Goal: Task Accomplishment & Management: Manage account settings

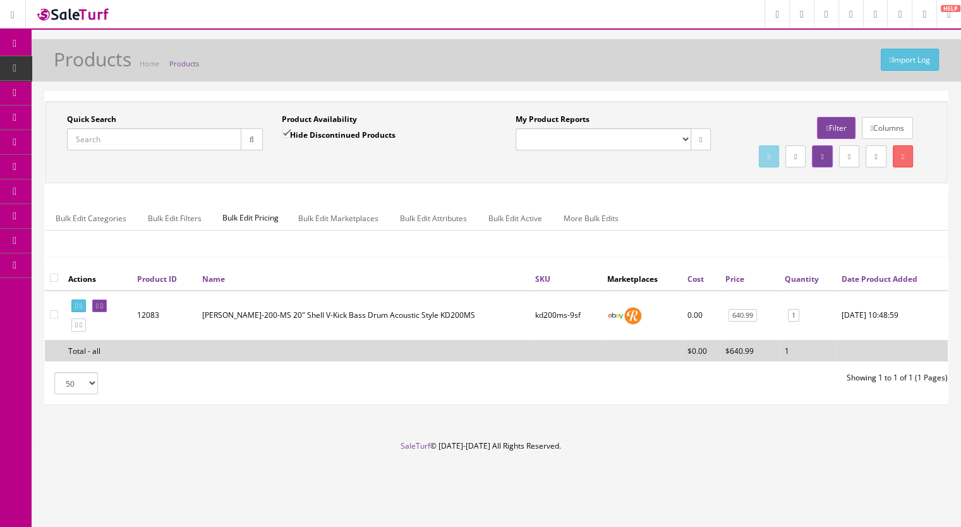
click at [109, 135] on input "Quick Search" at bounding box center [154, 139] width 174 height 22
type input "pd128"
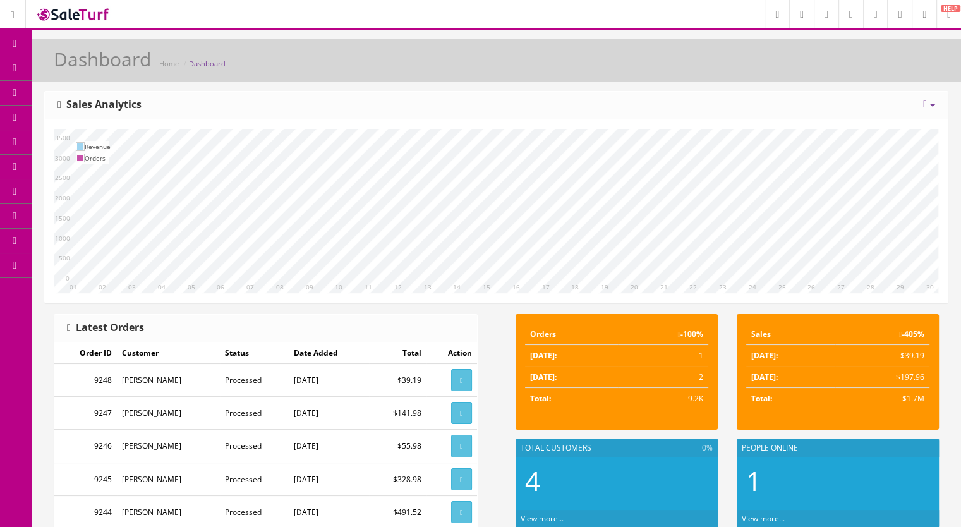
click at [101, 64] on span "Products" at bounding box center [90, 68] width 31 height 11
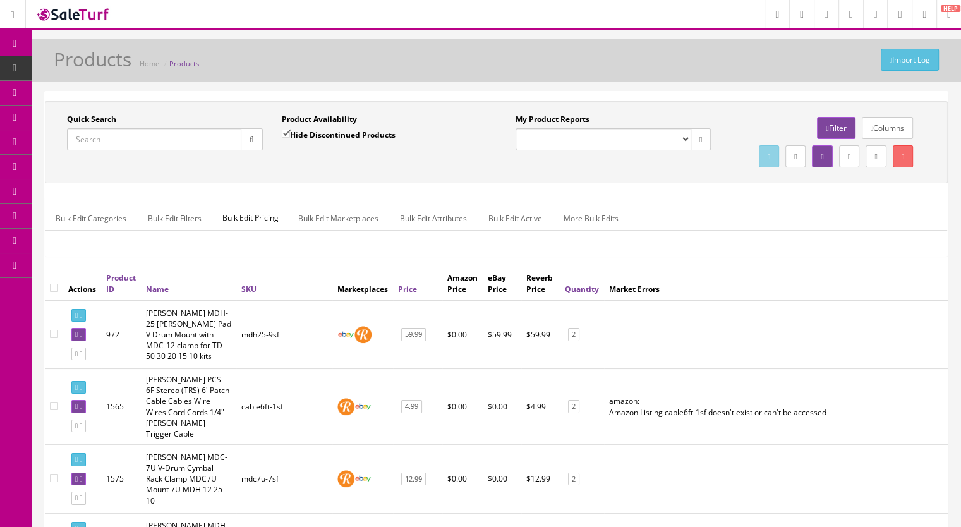
click at [88, 131] on input "Quick Search" at bounding box center [154, 139] width 174 height 22
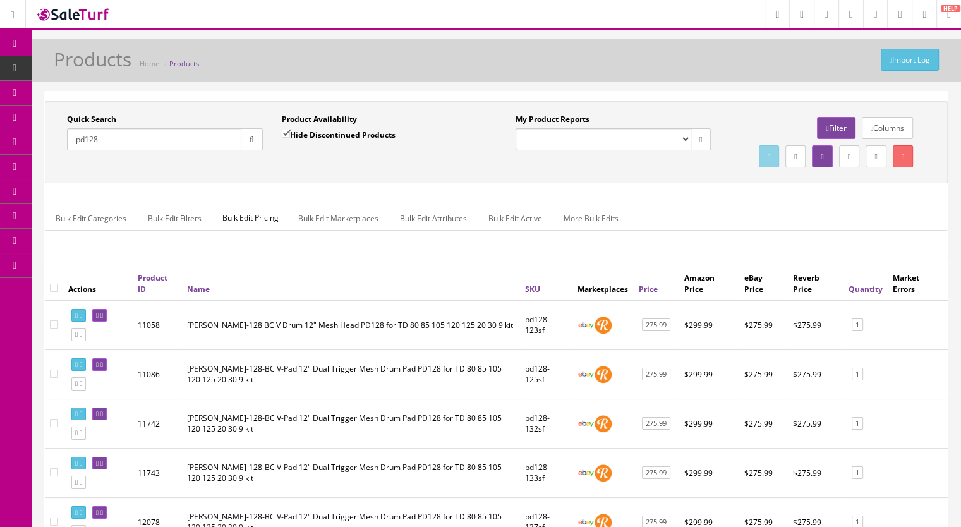
type input "pd128"
click at [106, 69] on span "Products" at bounding box center [97, 68] width 31 height 11
click at [109, 142] on input "Quick Search" at bounding box center [154, 139] width 174 height 22
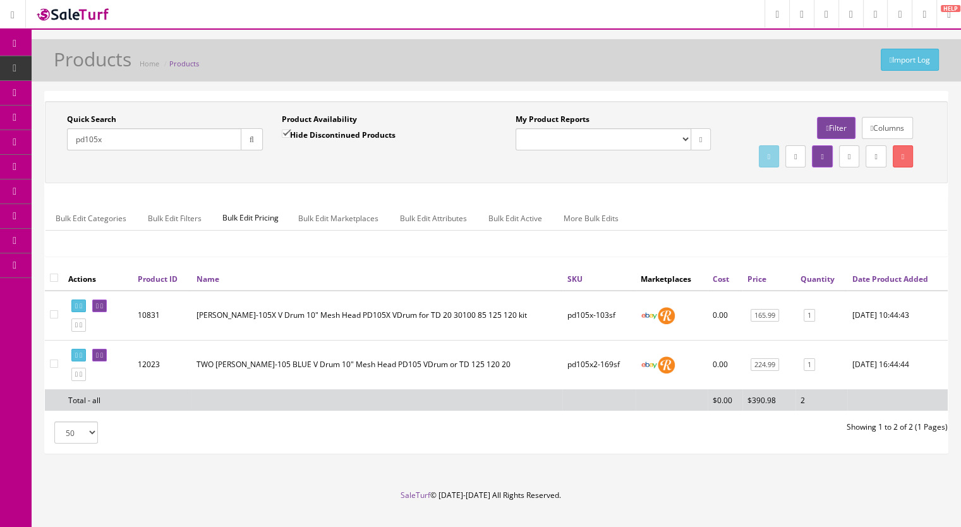
drag, startPoint x: 149, startPoint y: 143, endPoint x: 48, endPoint y: 148, distance: 101.2
click at [48, 148] on div "Quick Search pd105x Date From Product Availability Hide Discontinued Products D…" at bounding box center [272, 137] width 449 height 46
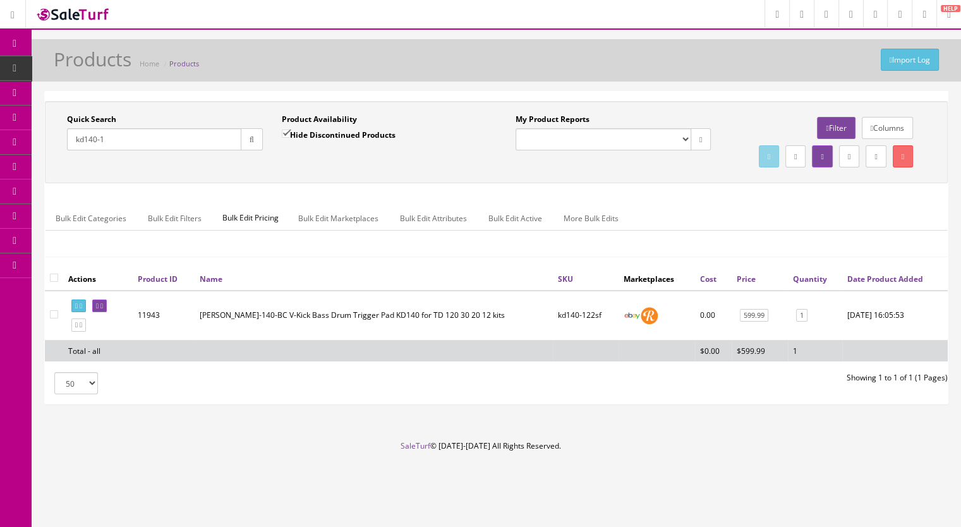
type input "kd140-1"
click at [286, 130] on input "Hide Discontinued Products" at bounding box center [286, 134] width 8 height 8
checkbox input "false"
click at [255, 140] on button "button" at bounding box center [252, 139] width 22 height 22
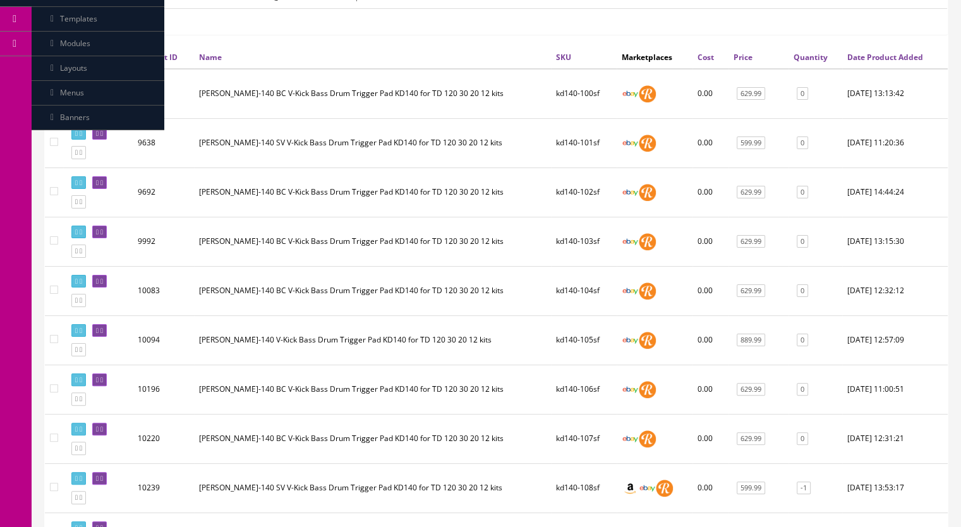
scroll to position [379, 0]
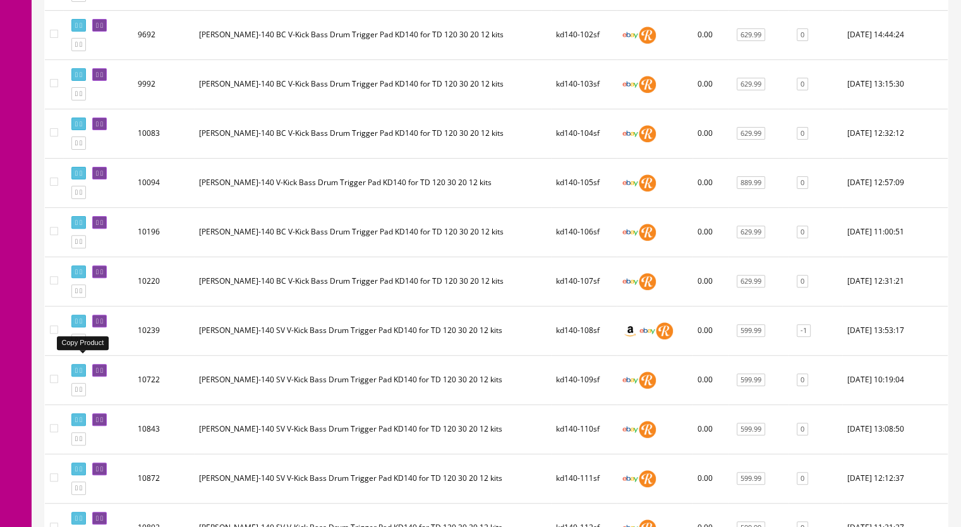
click at [86, 347] on link at bounding box center [78, 340] width 15 height 13
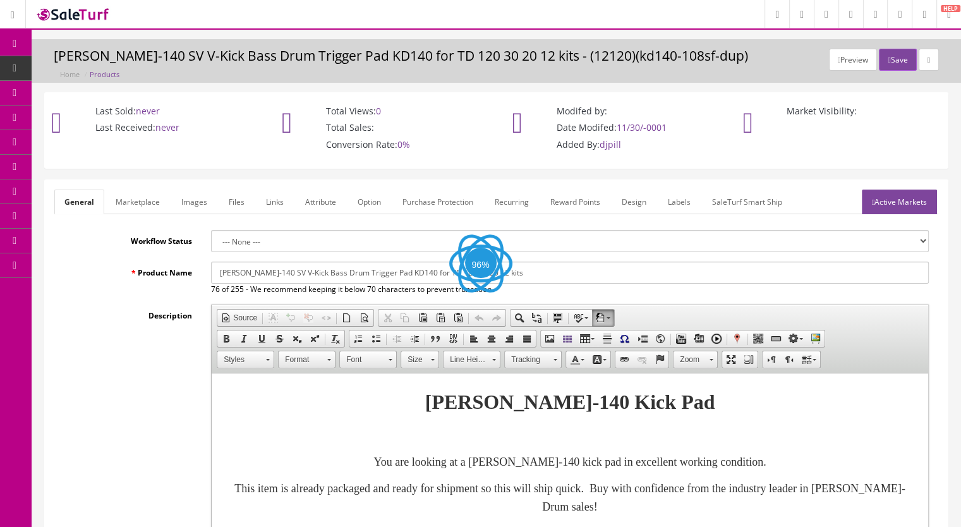
click at [203, 202] on link "Images" at bounding box center [194, 202] width 46 height 25
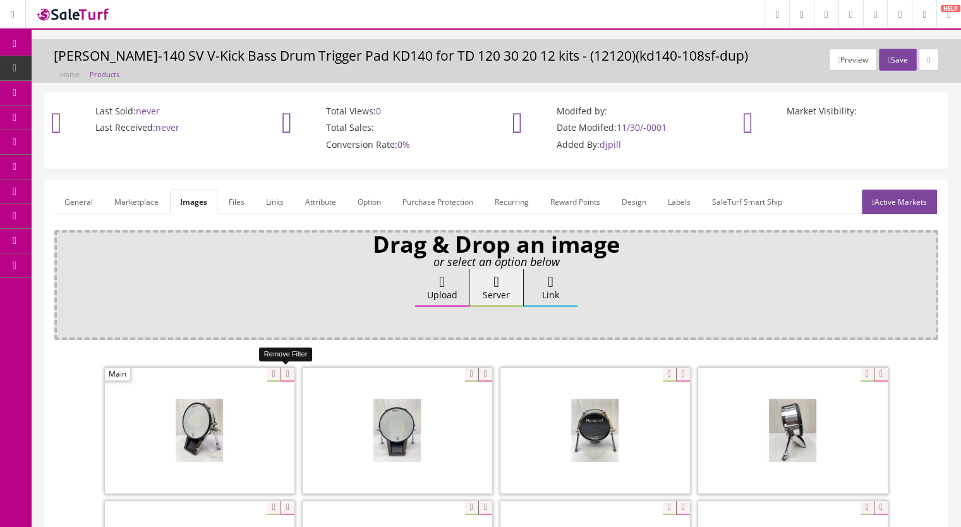
click at [284, 372] on icon at bounding box center [288, 375] width 14 height 14
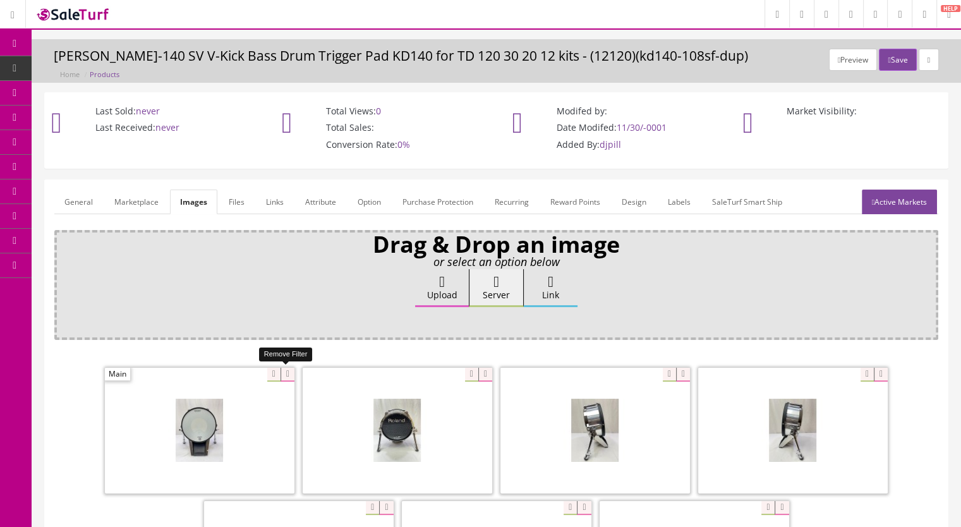
click at [284, 372] on icon at bounding box center [288, 375] width 14 height 14
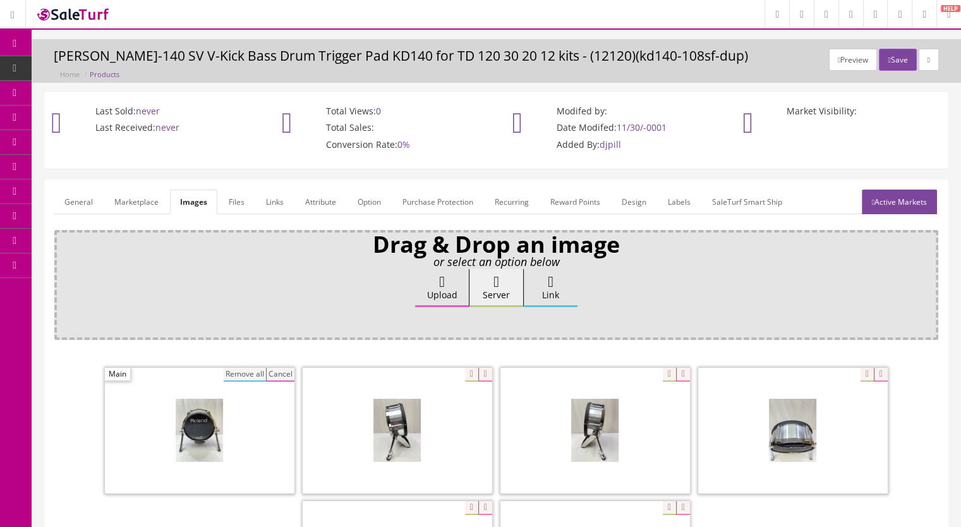
click at [262, 370] on button "Remove all" at bounding box center [245, 375] width 42 height 14
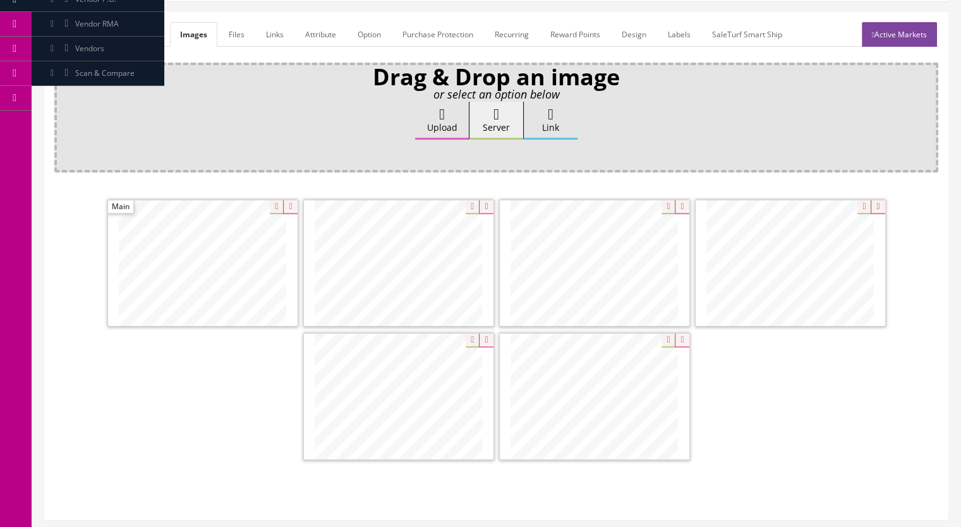
scroll to position [190, 0]
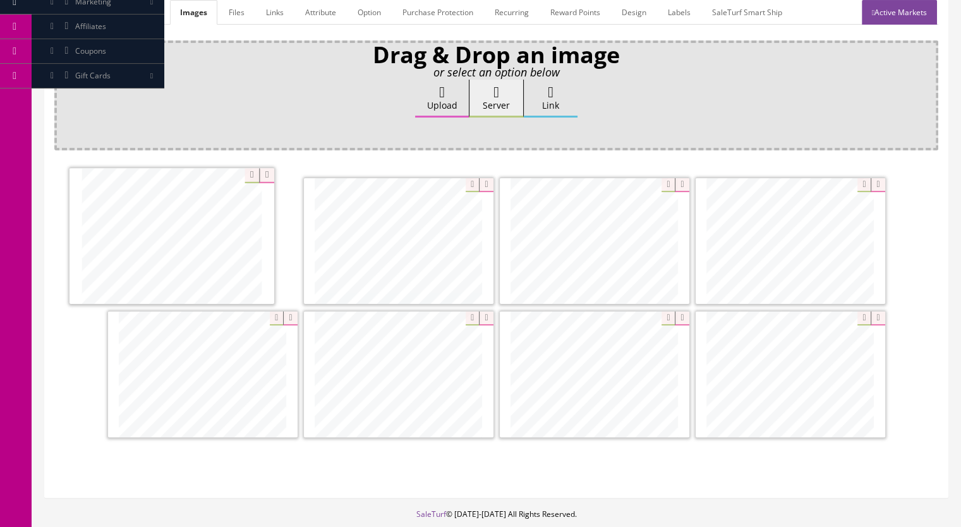
drag, startPoint x: 615, startPoint y: 377, endPoint x: 214, endPoint y: 235, distance: 425.7
drag, startPoint x: 217, startPoint y: 387, endPoint x: 401, endPoint y: 259, distance: 224.2
drag, startPoint x: 804, startPoint y: 255, endPoint x: 582, endPoint y: 248, distance: 221.9
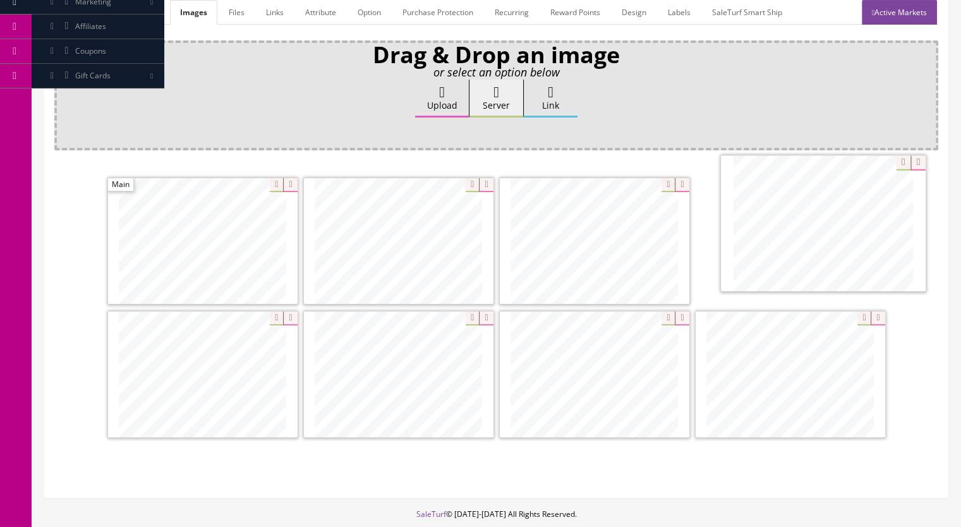
drag, startPoint x: 766, startPoint y: 370, endPoint x: 771, endPoint y: 231, distance: 139.1
drag, startPoint x: 741, startPoint y: 365, endPoint x: 185, endPoint y: 364, distance: 555.4
click at [140, 6] on link "Marketplace" at bounding box center [136, 12] width 64 height 25
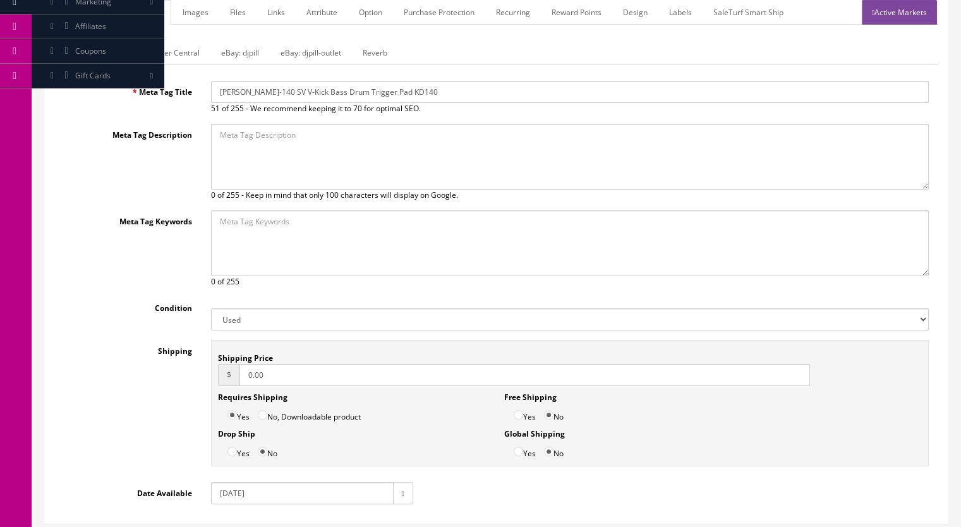
click at [360, 52] on link "Reverb" at bounding box center [375, 52] width 45 height 25
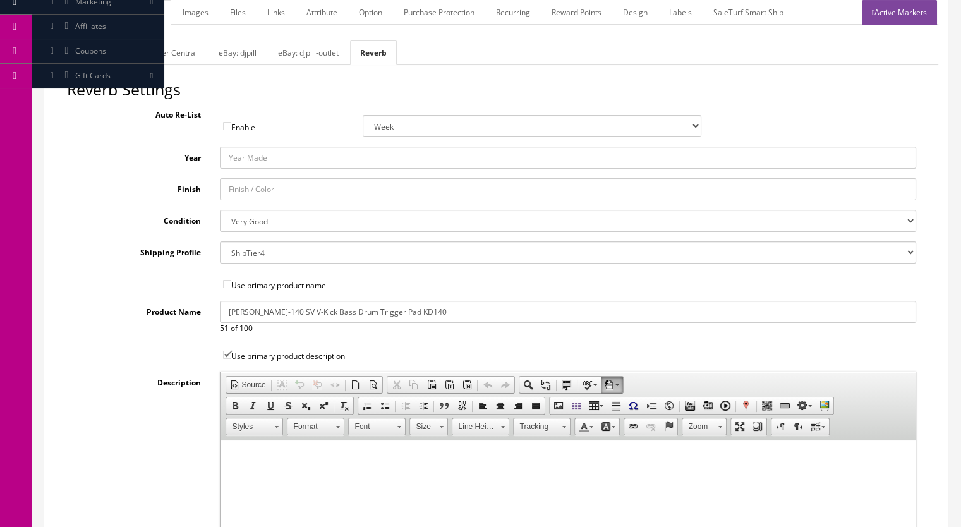
click at [288, 52] on link "eBay: djpill-outlet" at bounding box center [308, 52] width 81 height 25
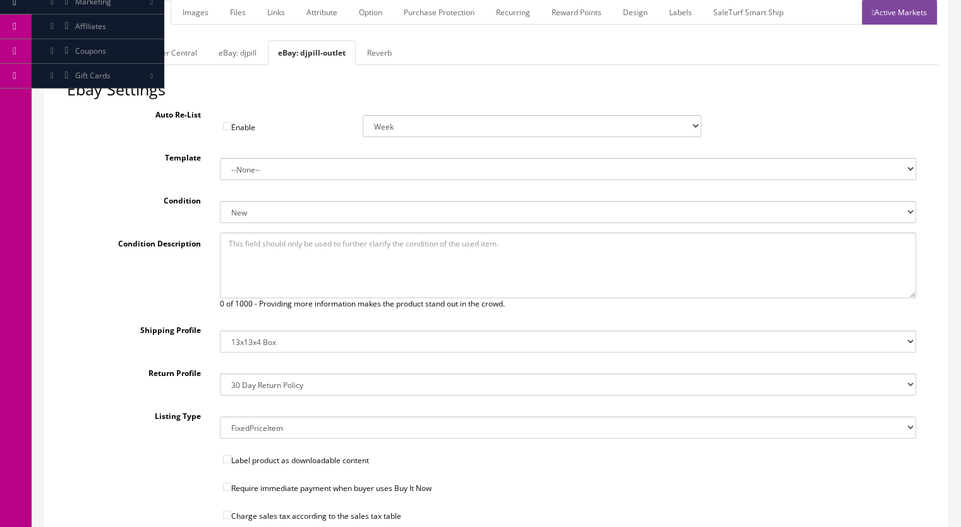
click at [229, 52] on link "eBay: djpill" at bounding box center [238, 52] width 58 height 25
click at [74, 56] on link "Websites" at bounding box center [80, 52] width 52 height 25
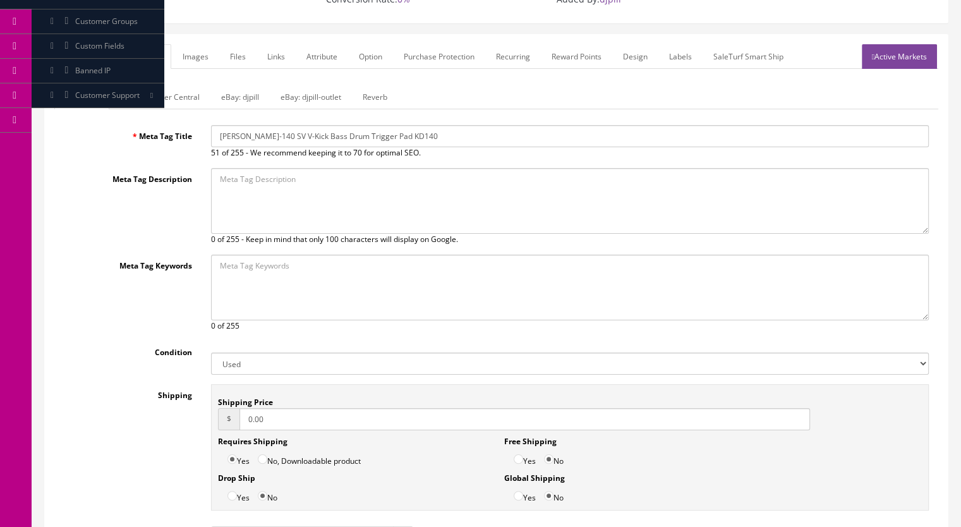
scroll to position [126, 0]
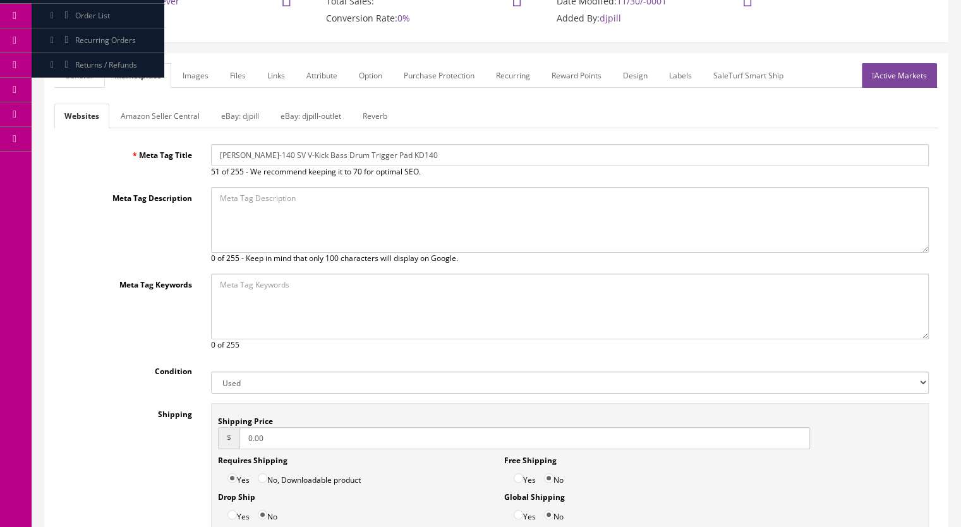
click at [80, 75] on link "General" at bounding box center [78, 75] width 49 height 25
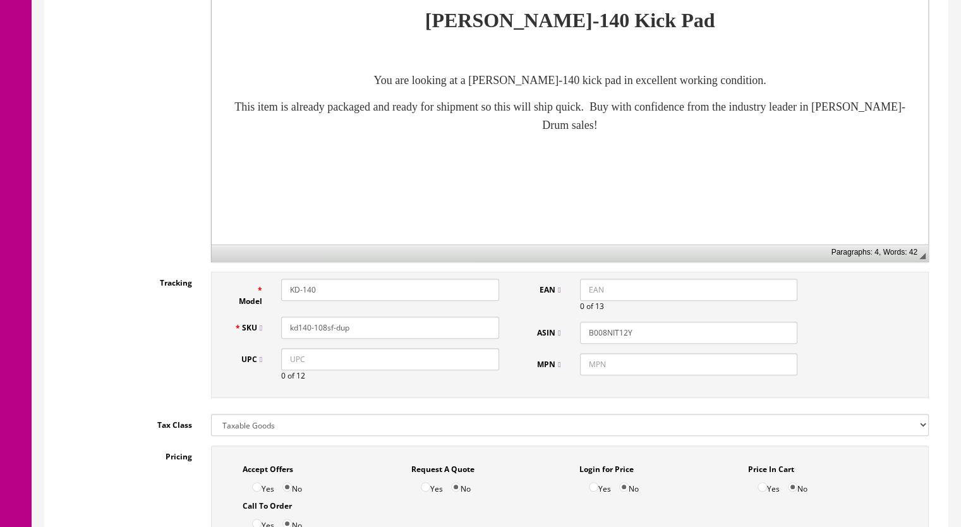
scroll to position [442, 0]
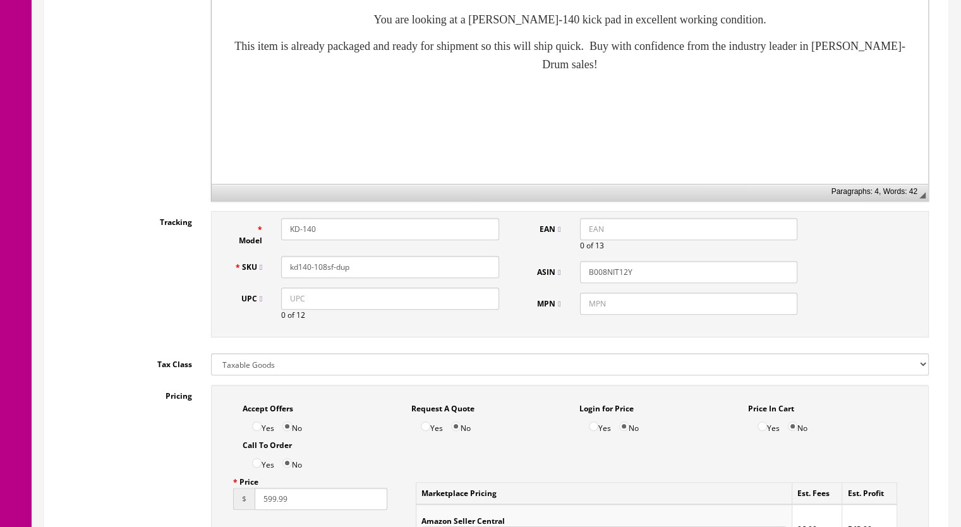
drag, startPoint x: 330, startPoint y: 269, endPoint x: 316, endPoint y: 270, distance: 14.7
click at [316, 270] on input "kd140-108sf-dup" at bounding box center [390, 267] width 218 height 22
click at [321, 269] on input "kd140-1124sf" at bounding box center [390, 267] width 218 height 22
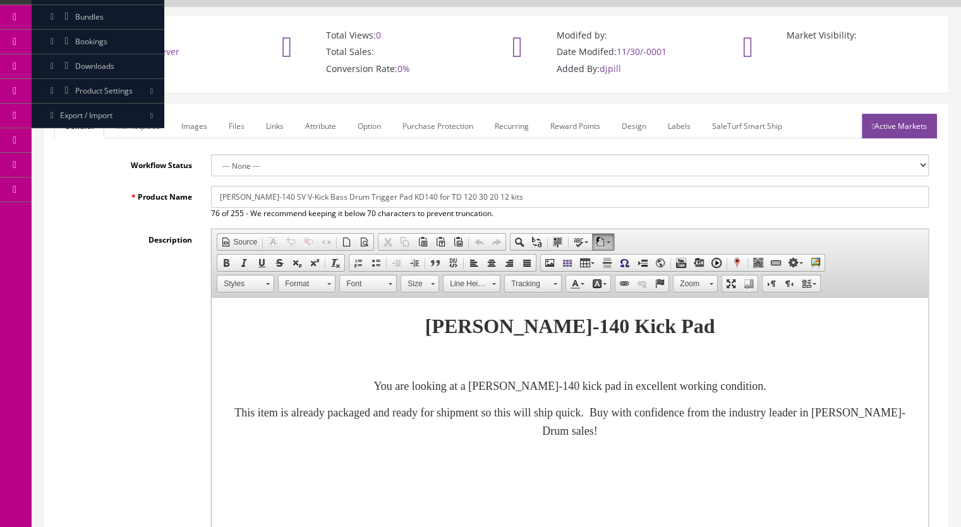
scroll to position [0, 0]
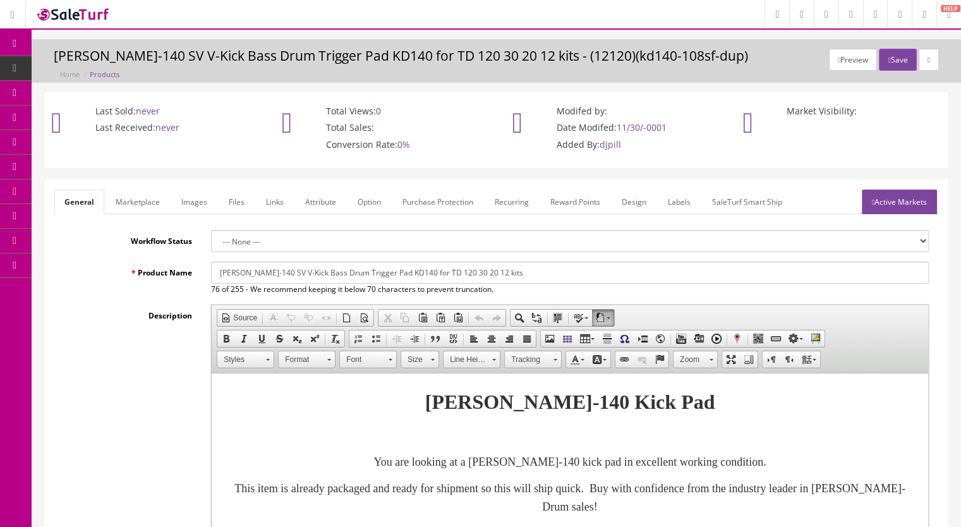
type input "kd140-124sf"
click at [894, 202] on link "Active Markets" at bounding box center [899, 202] width 75 height 25
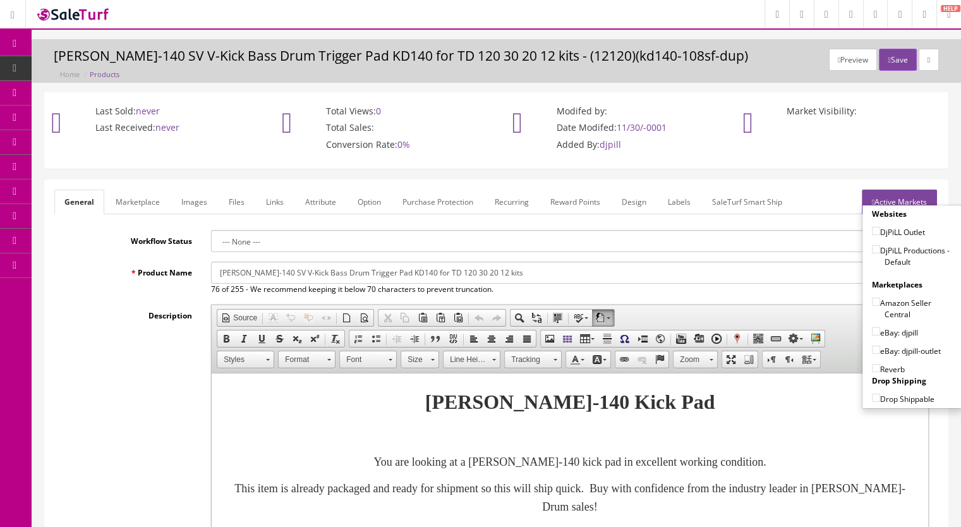
click at [872, 248] on input"] "DjPiLL Productions - Default" at bounding box center [876, 249] width 8 height 8
checkbox input"] "true"
click at [872, 330] on input"] "eBay: djpill" at bounding box center [876, 331] width 8 height 8
checkbox input"] "true"
click at [872, 364] on input"] "Reverb" at bounding box center [876, 368] width 8 height 8
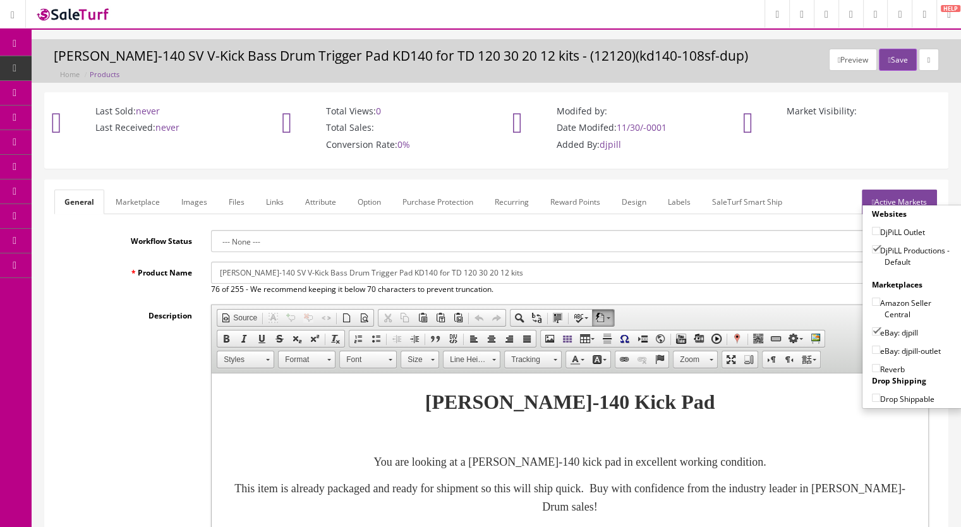
checkbox input"] "true"
drag, startPoint x: 901, startPoint y: 51, endPoint x: 895, endPoint y: 53, distance: 6.6
click at [901, 52] on button "Save" at bounding box center [897, 60] width 37 height 22
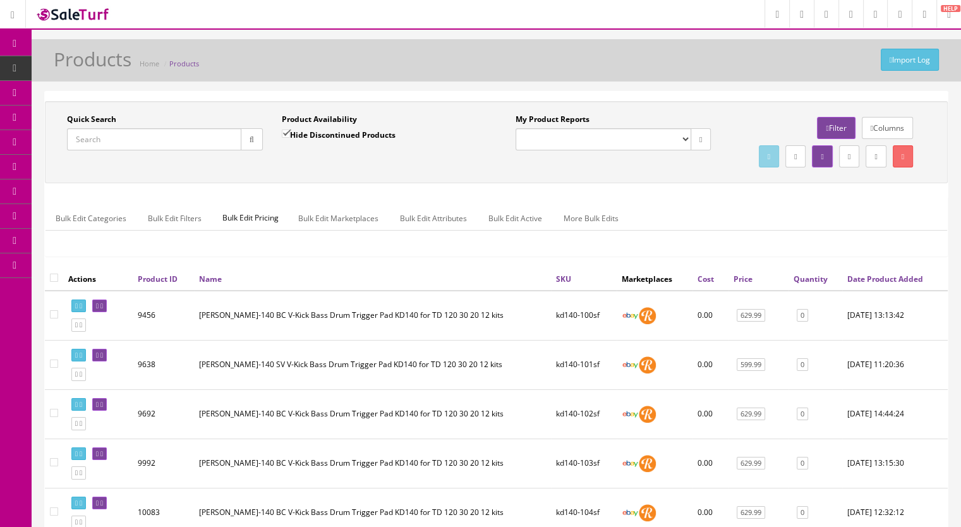
click at [109, 140] on input "Quick Search" at bounding box center [154, 139] width 174 height 22
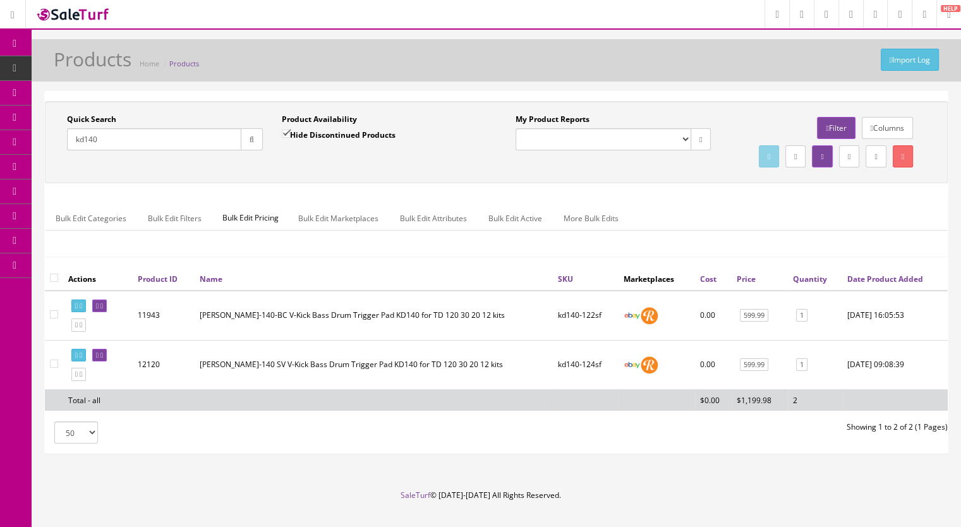
type input "kd140"
click at [82, 332] on link at bounding box center [78, 324] width 15 height 13
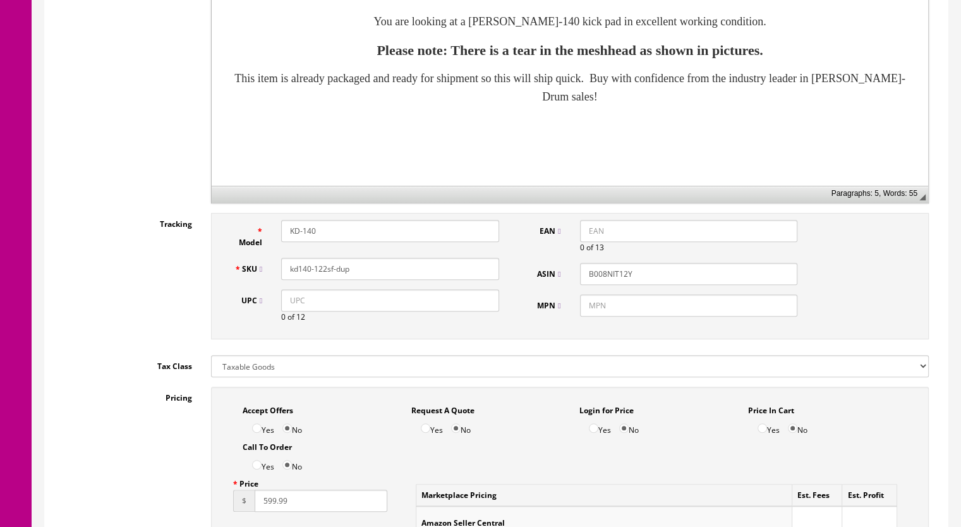
scroll to position [442, 0]
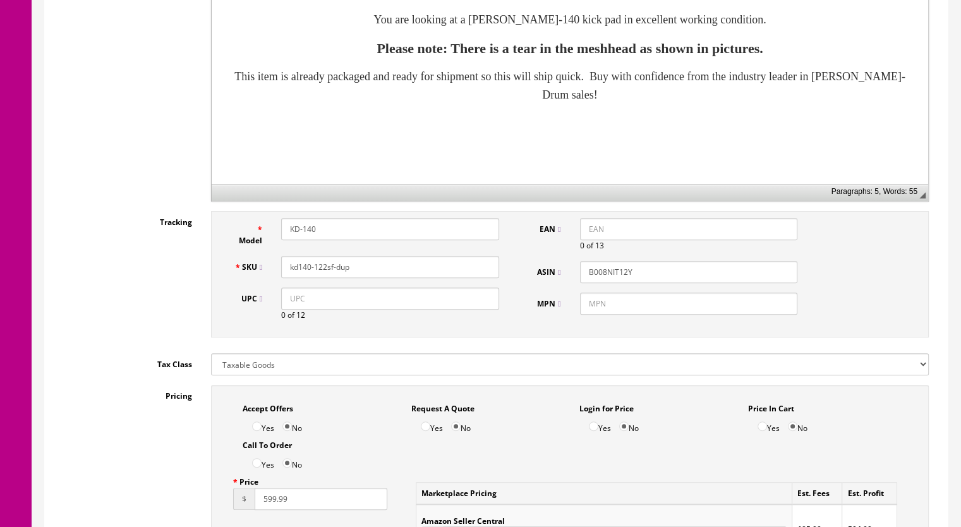
drag, startPoint x: 356, startPoint y: 265, endPoint x: 323, endPoint y: 271, distance: 34.1
click at [323, 271] on input "kd140-122sf-dup" at bounding box center [390, 267] width 218 height 22
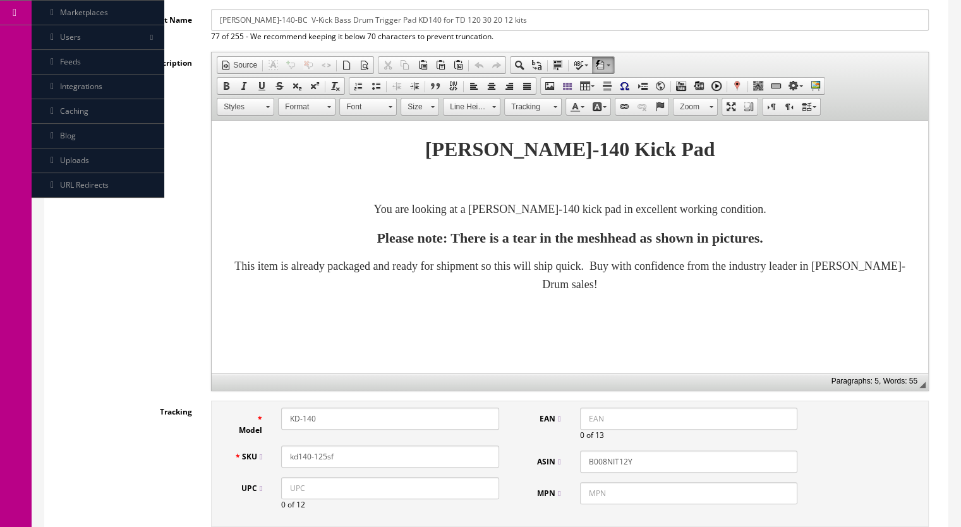
scroll to position [0, 0]
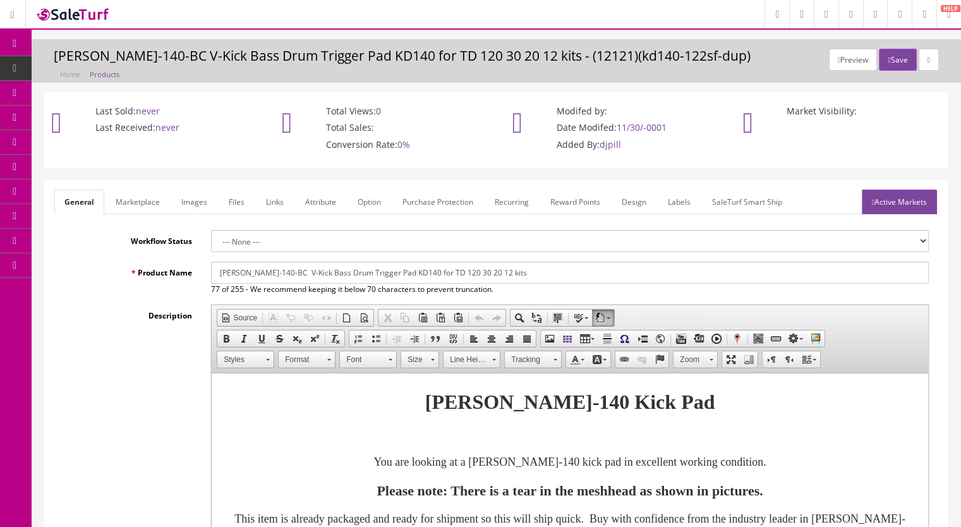
type input "kd140-125sf"
click at [133, 200] on link "Marketplace" at bounding box center [138, 202] width 64 height 25
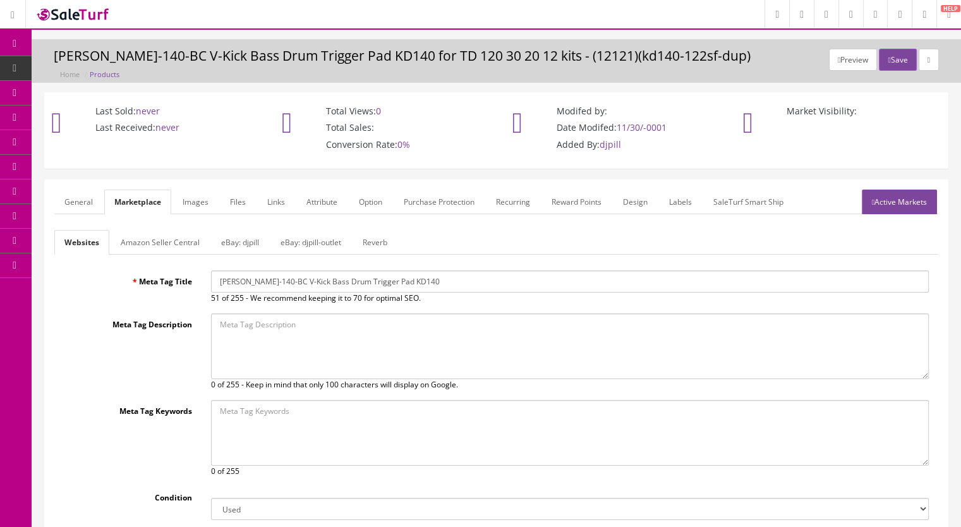
click at [374, 238] on link "Reverb" at bounding box center [375, 242] width 45 height 25
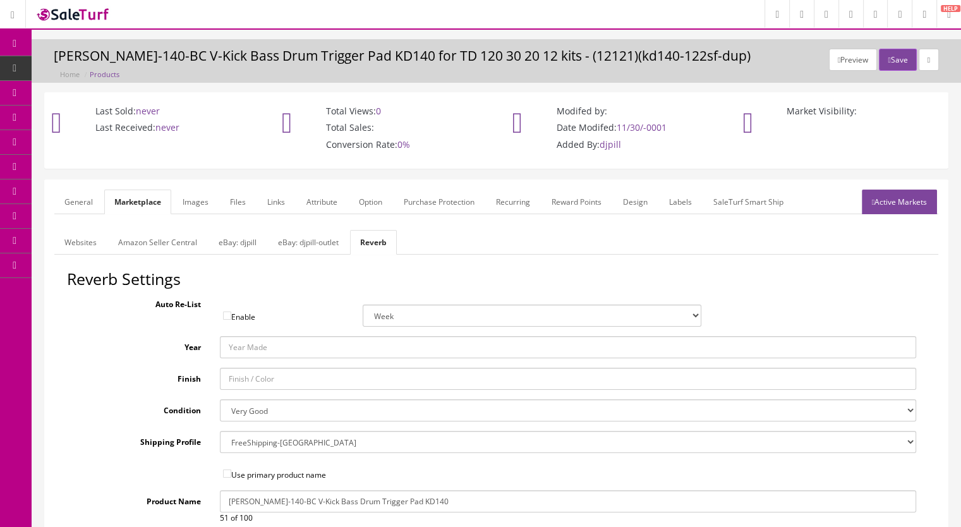
click at [200, 195] on link "Images" at bounding box center [196, 202] width 46 height 25
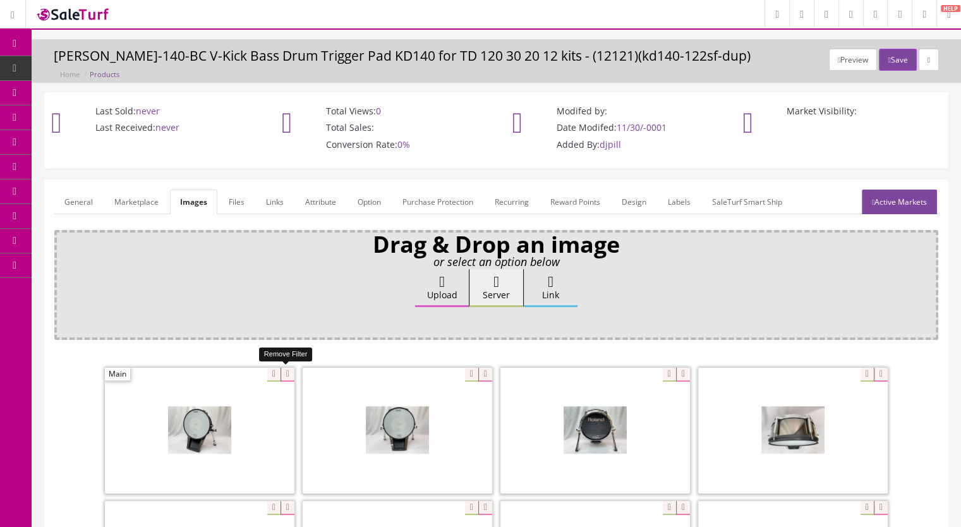
click at [281, 374] on icon at bounding box center [288, 375] width 14 height 14
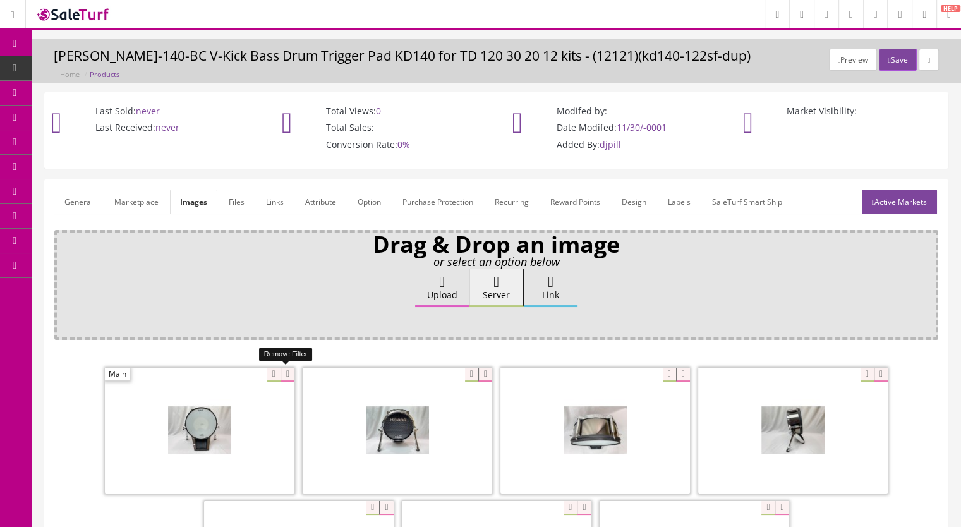
click at [285, 373] on icon at bounding box center [288, 375] width 14 height 14
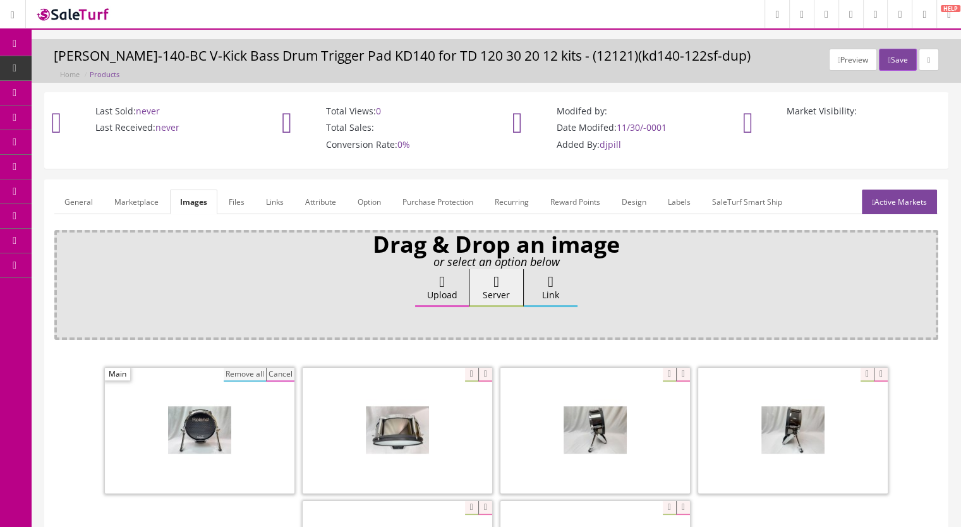
click at [253, 368] on button "Remove all" at bounding box center [245, 375] width 42 height 14
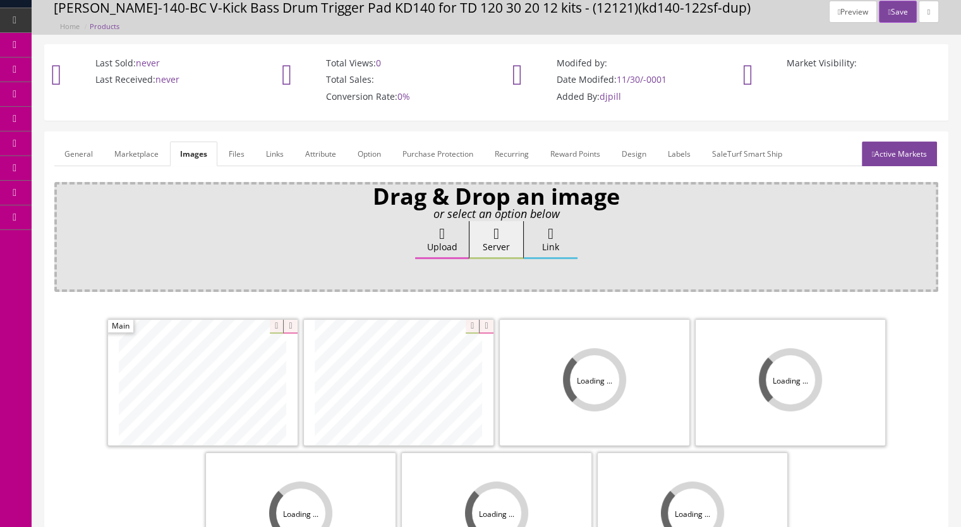
scroll to position [126, 0]
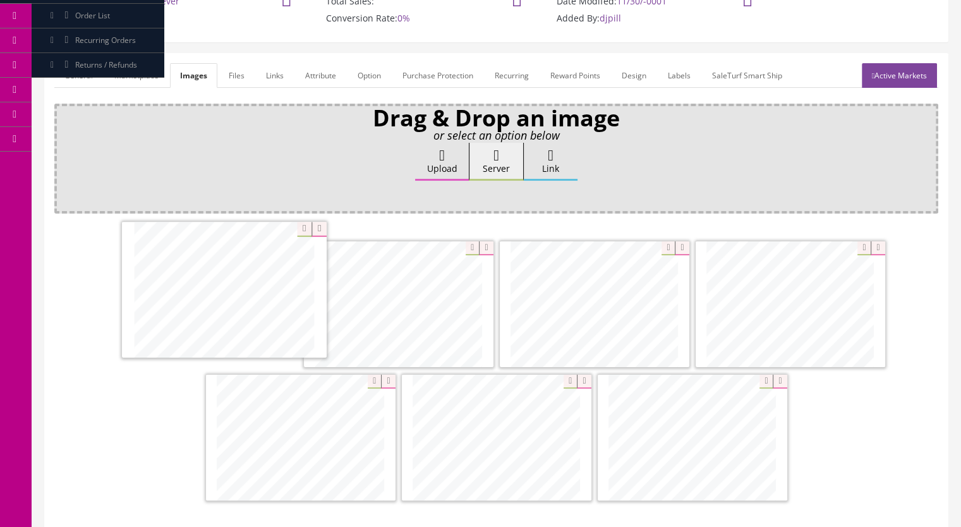
drag, startPoint x: 697, startPoint y: 457, endPoint x: 229, endPoint y: 311, distance: 489.8
drag, startPoint x: 368, startPoint y: 320, endPoint x: 662, endPoint y: 455, distance: 322.6
drag, startPoint x: 474, startPoint y: 435, endPoint x: 781, endPoint y: 300, distance: 335.8
drag, startPoint x: 300, startPoint y: 432, endPoint x: 569, endPoint y: 328, distance: 288.4
click at [907, 66] on link "Active Markets" at bounding box center [899, 75] width 75 height 25
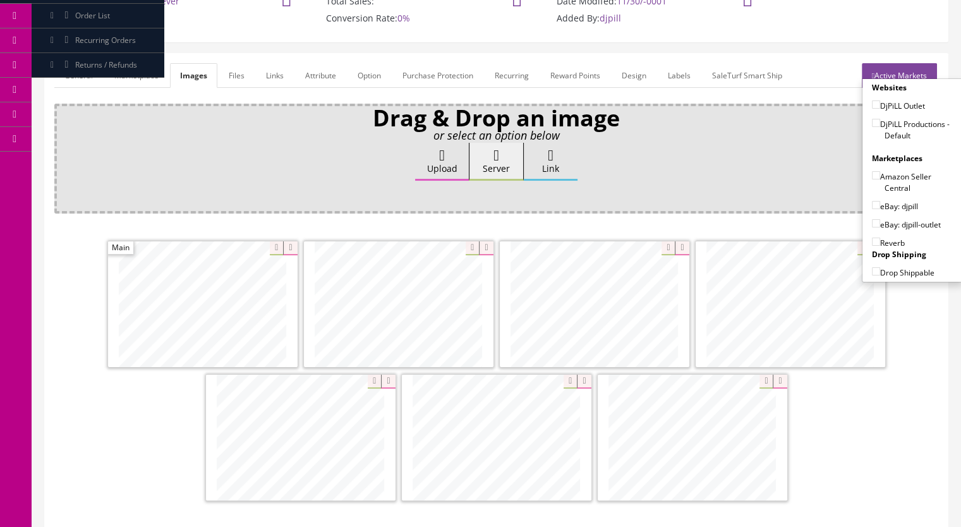
click at [872, 121] on input"] "DjPiLL Productions - Default" at bounding box center [876, 123] width 8 height 8
checkbox input"] "true"
click at [875, 203] on input"] "eBay: djpill" at bounding box center [876, 205] width 8 height 8
checkbox input"] "true"
click at [872, 240] on input"] "Reverb" at bounding box center [876, 242] width 8 height 8
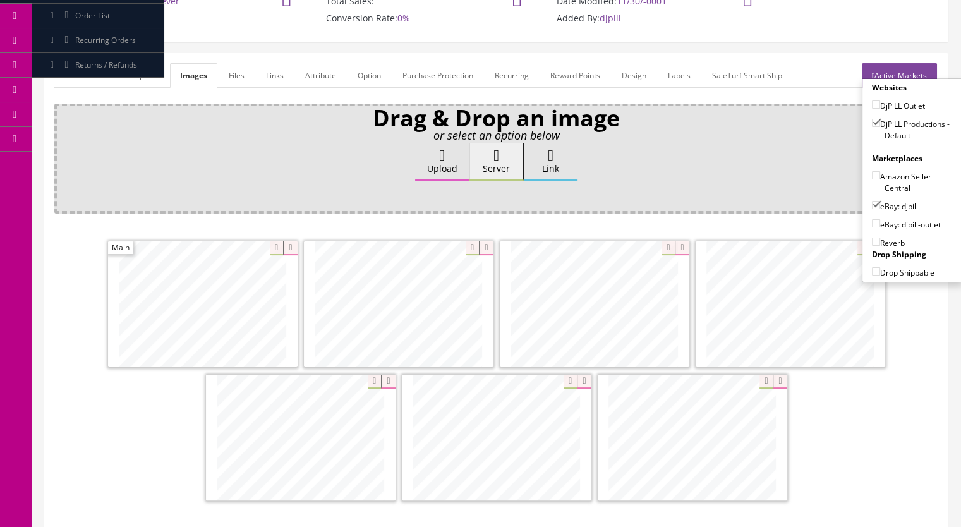
checkbox input"] "true"
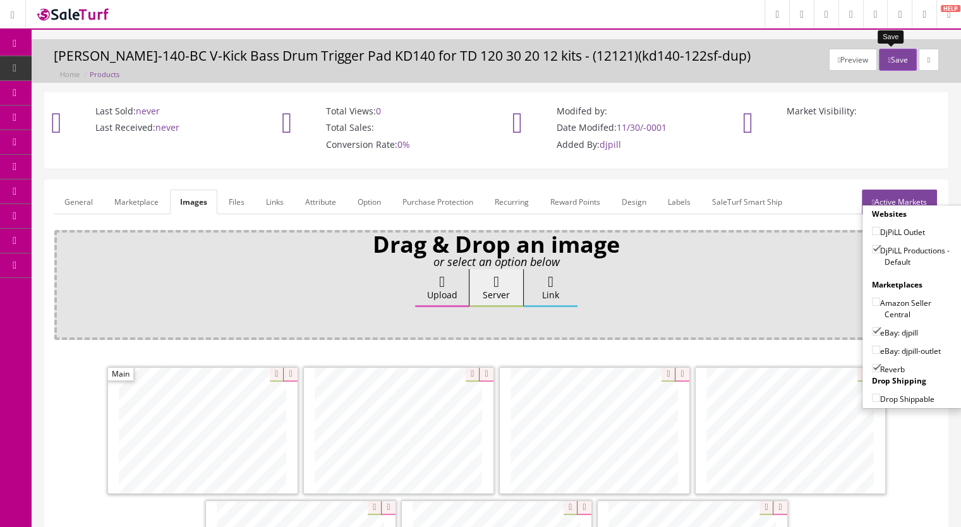
click at [887, 57] on button "Save" at bounding box center [897, 60] width 37 height 22
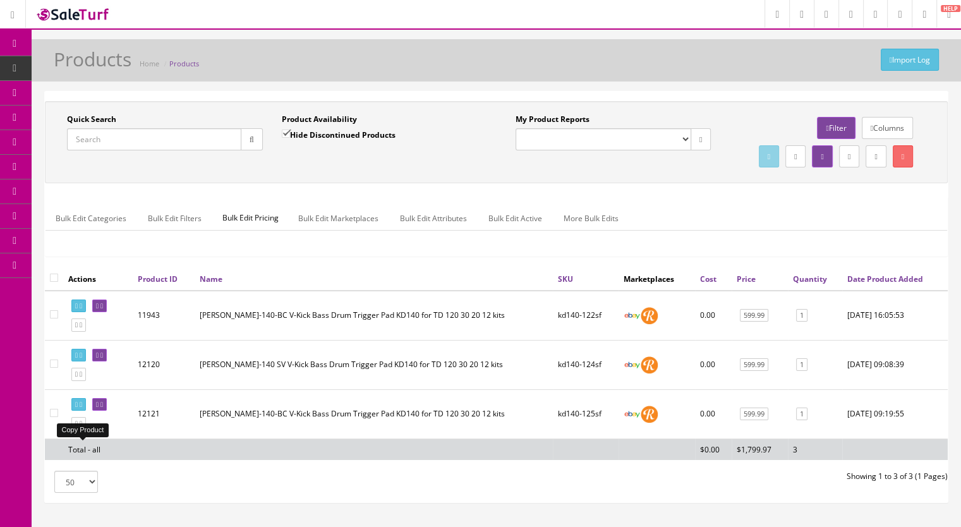
click at [86, 430] on link at bounding box center [78, 423] width 15 height 13
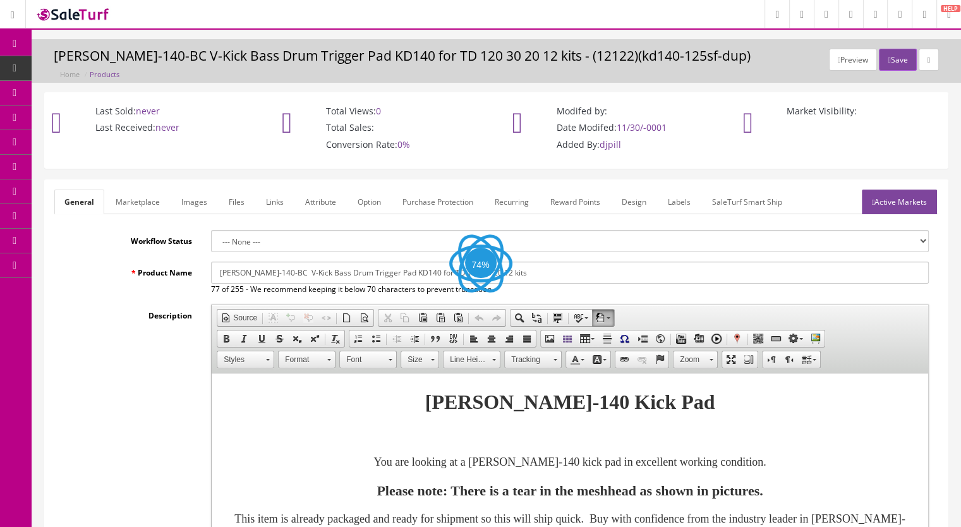
scroll to position [63, 0]
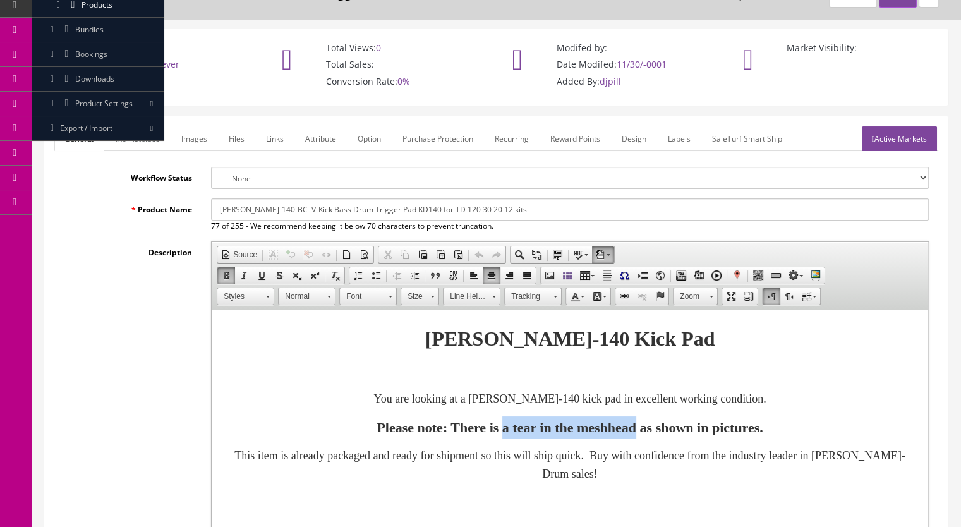
drag, startPoint x: 658, startPoint y: 428, endPoint x: 483, endPoint y: 434, distance: 175.1
click at [483, 434] on font "Please note: There is a tear in the meshhead as shown in pictures." at bounding box center [570, 428] width 386 height 16
drag, startPoint x: 521, startPoint y: 429, endPoint x: 611, endPoint y: 429, distance: 89.7
click at [611, 429] on font "Please note: There is green paint as shown in pictures." at bounding box center [570, 428] width 316 height 16
drag, startPoint x: 485, startPoint y: 430, endPoint x: 587, endPoint y: 428, distance: 101.7
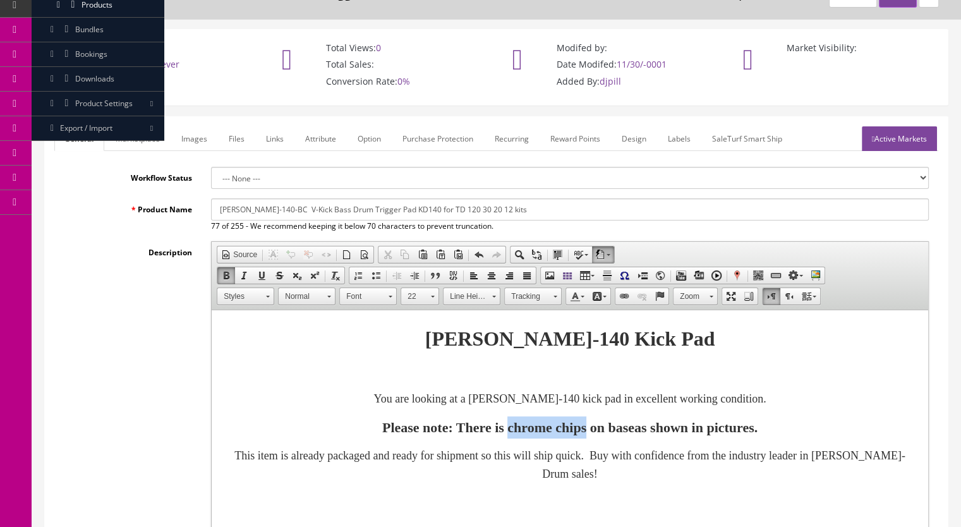
click at [587, 428] on font "Please note: There is chrome chips on base as shown in pictures." at bounding box center [569, 428] width 375 height 16
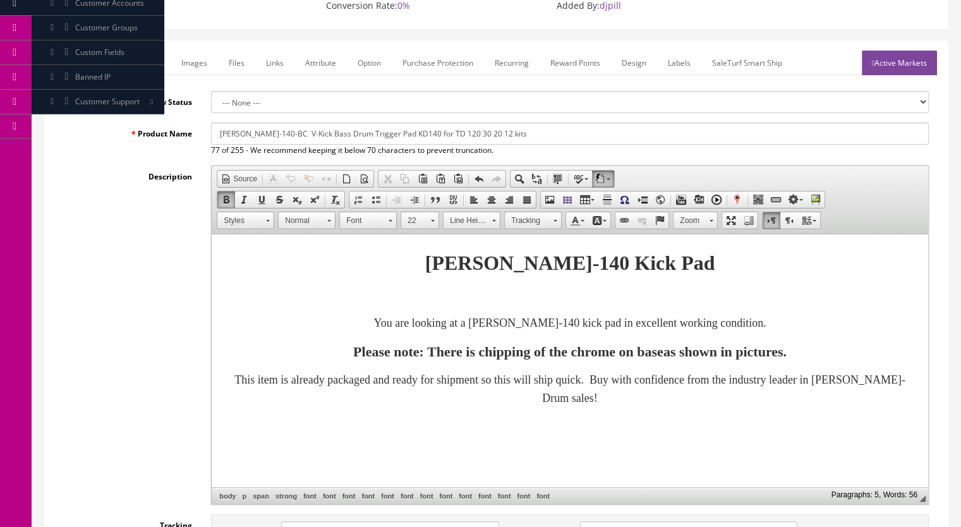
scroll to position [253, 0]
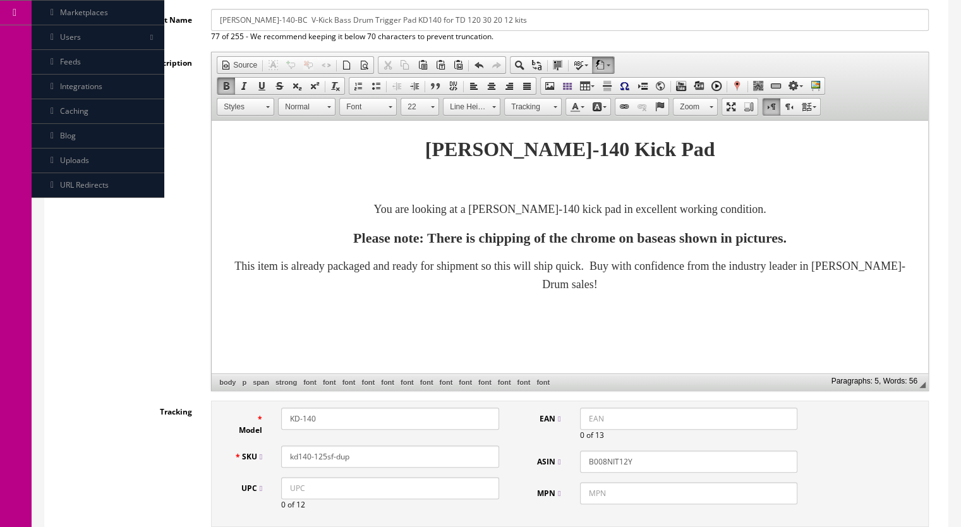
click at [446, 241] on font "Please note: There is chipping of the chrome on base as shown in pictures." at bounding box center [569, 238] width 433 height 16
drag, startPoint x: 336, startPoint y: 462, endPoint x: 322, endPoint y: 465, distance: 14.3
click at [322, 465] on input "kd140-125sf-dup" at bounding box center [390, 456] width 218 height 22
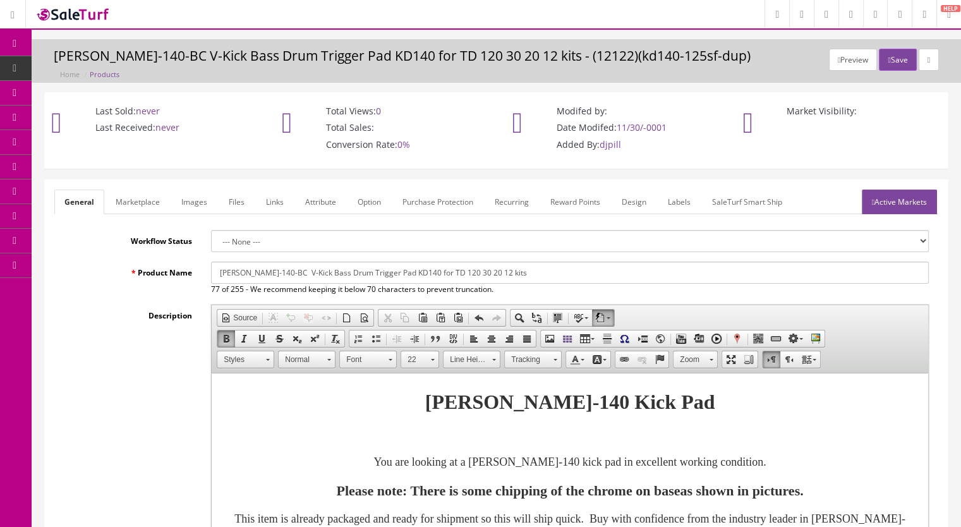
type input "kd140-126sf"
click at [128, 191] on link "Marketplace" at bounding box center [138, 202] width 64 height 25
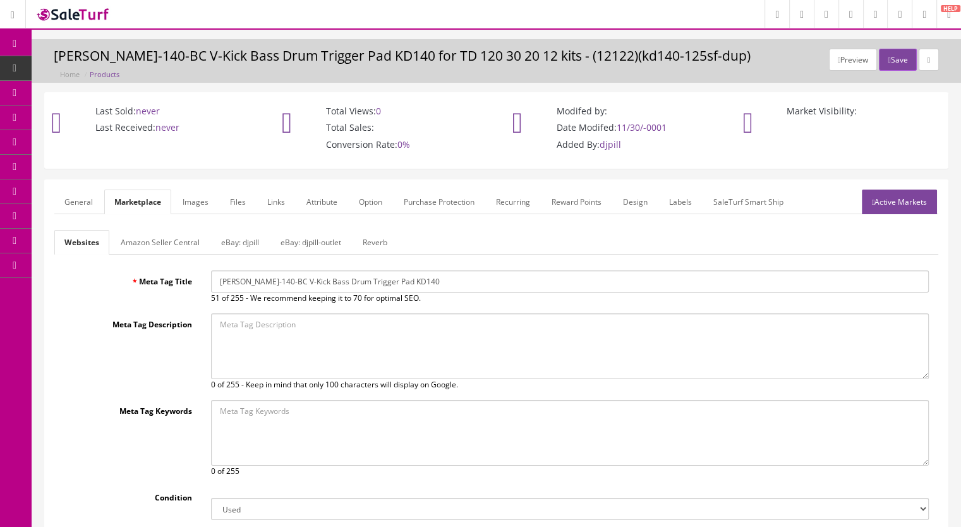
drag, startPoint x: 383, startPoint y: 234, endPoint x: 372, endPoint y: 241, distance: 13.3
click at [382, 234] on link "Reverb" at bounding box center [375, 242] width 45 height 25
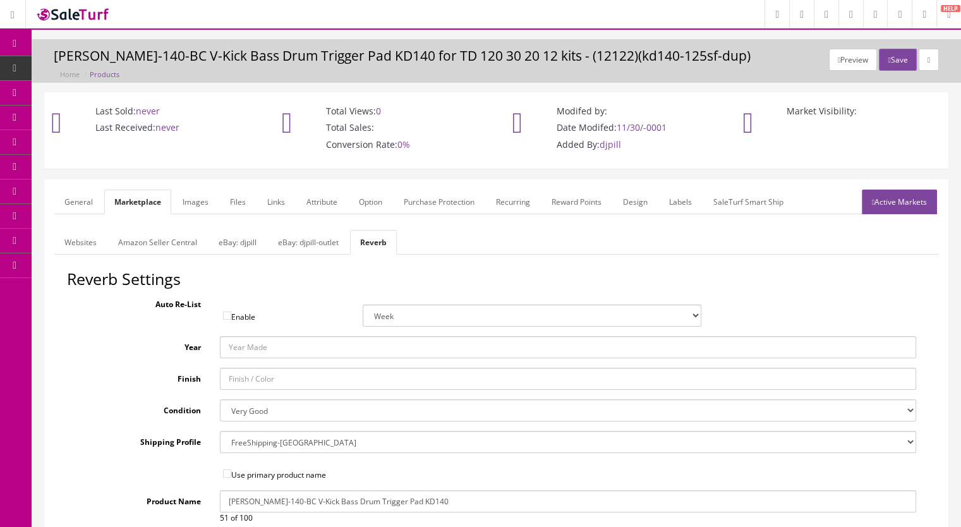
click at [242, 410] on select "Brand New Mint Excellent Very Good Good Fair Poor B-Stock Non Functioning" at bounding box center [568, 410] width 697 height 22
click at [220, 399] on select "Brand New Mint Excellent Very Good Good Fair Poor B-Stock Non Functioning" at bounding box center [568, 410] width 697 height 22
click at [200, 193] on link "Images" at bounding box center [196, 202] width 46 height 25
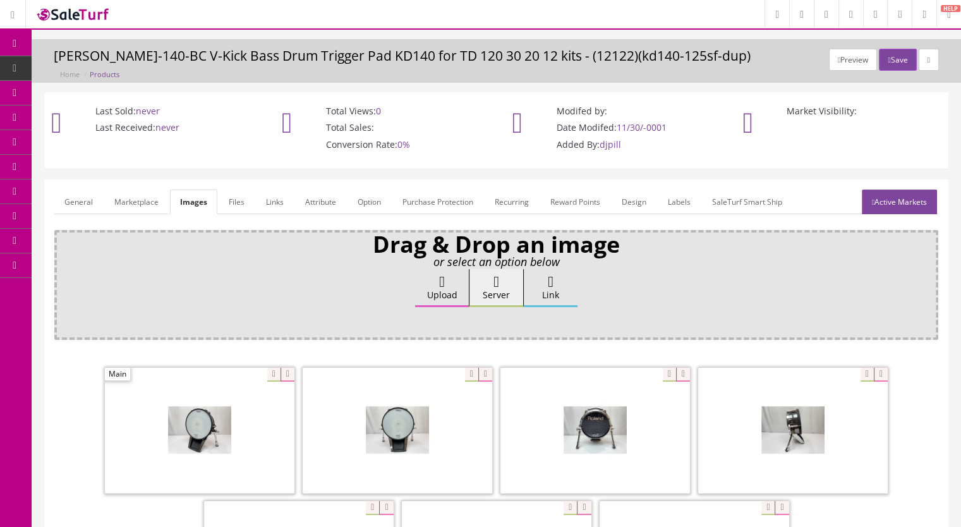
click at [287, 373] on icon at bounding box center [288, 375] width 14 height 14
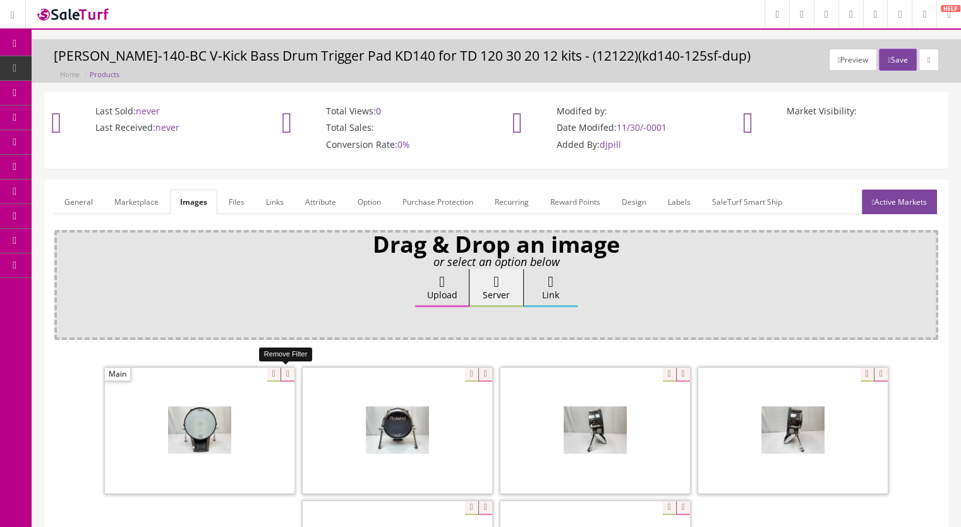
click at [283, 375] on icon at bounding box center [288, 375] width 14 height 14
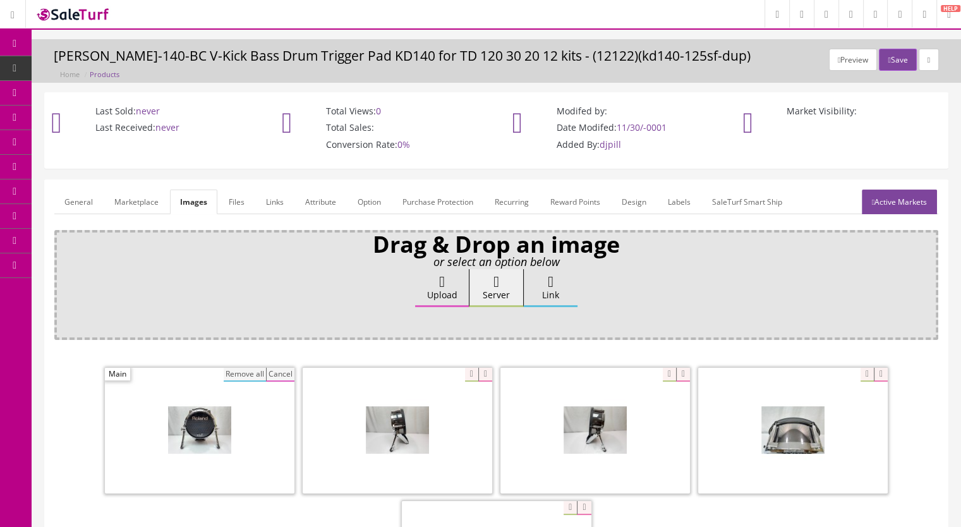
click at [245, 368] on button "Remove all" at bounding box center [245, 375] width 42 height 14
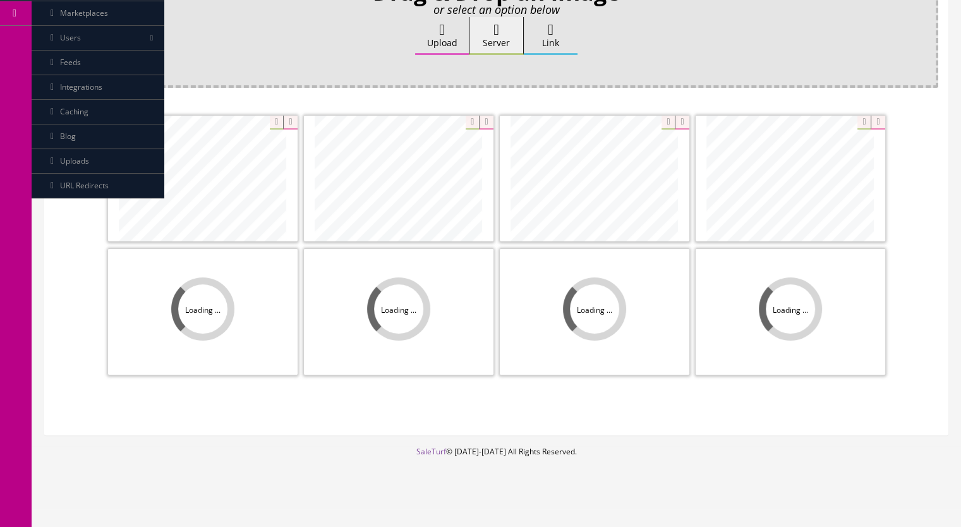
scroll to position [253, 0]
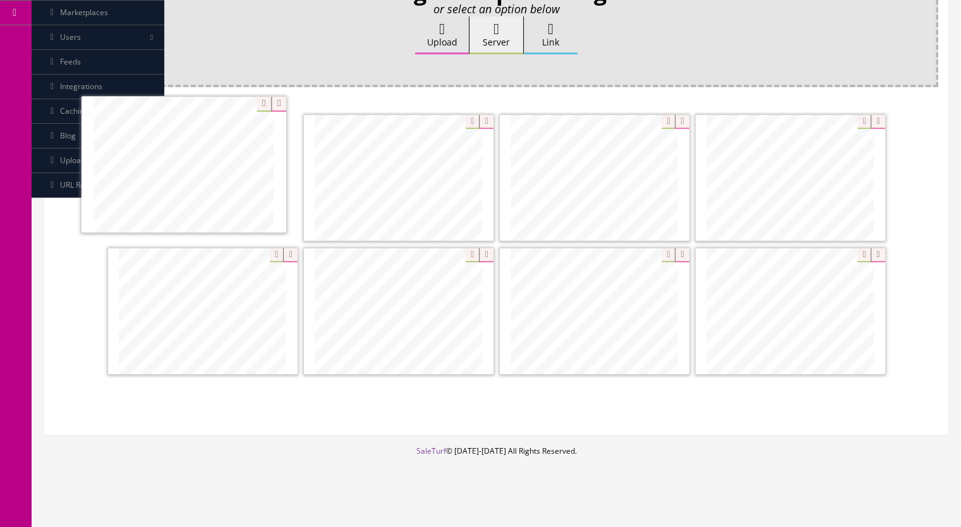
drag, startPoint x: 604, startPoint y: 339, endPoint x: 211, endPoint y: 194, distance: 418.8
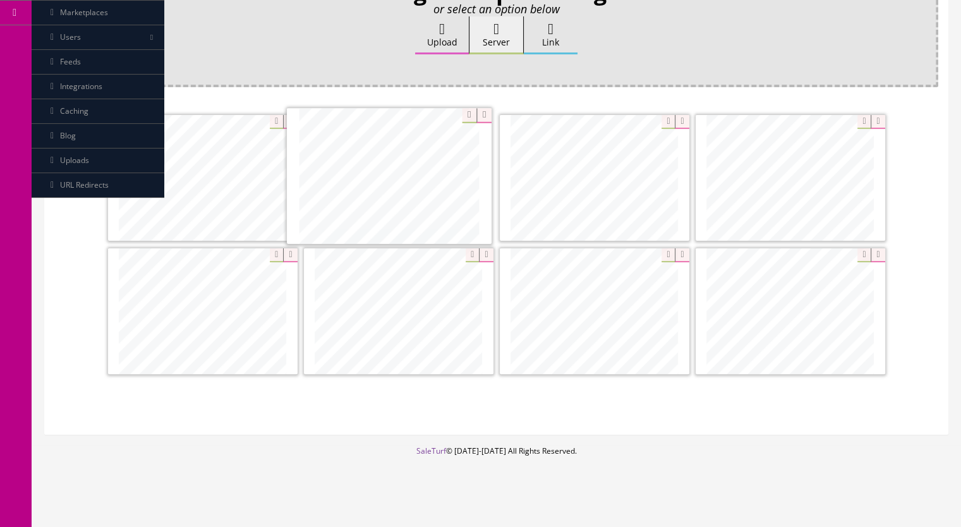
drag, startPoint x: 818, startPoint y: 321, endPoint x: 416, endPoint y: 188, distance: 422.8
drag, startPoint x: 433, startPoint y: 306, endPoint x: 612, endPoint y: 190, distance: 213.5
drag, startPoint x: 799, startPoint y: 301, endPoint x: 602, endPoint y: 301, distance: 197.1
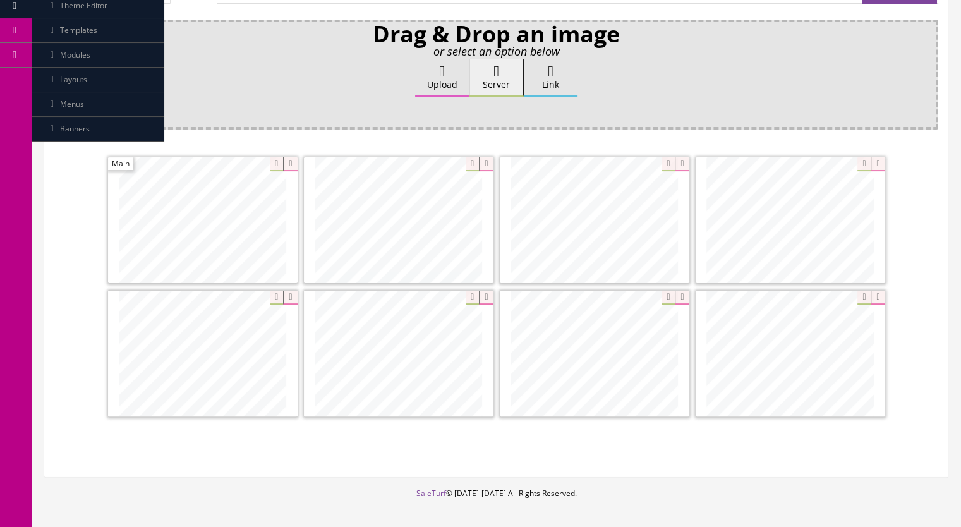
scroll to position [126, 0]
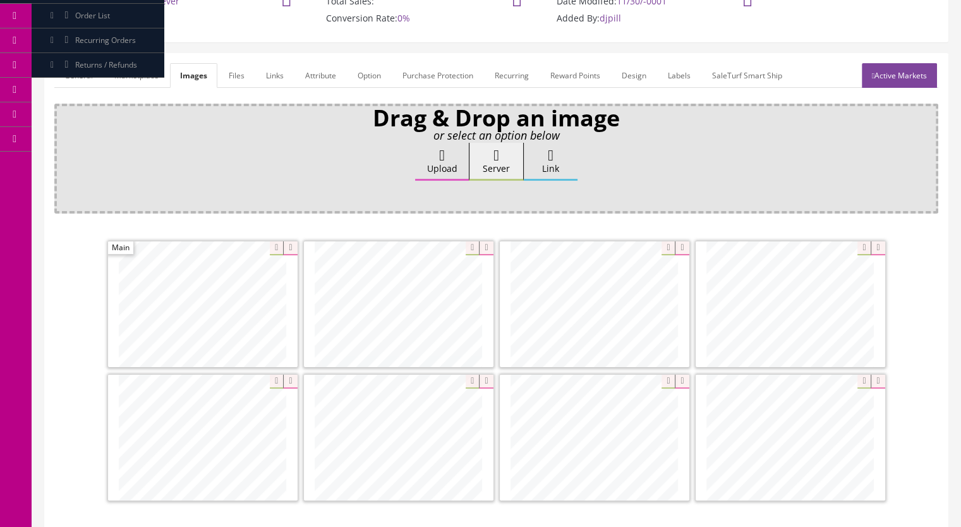
click at [900, 78] on link "Active Markets" at bounding box center [899, 75] width 75 height 25
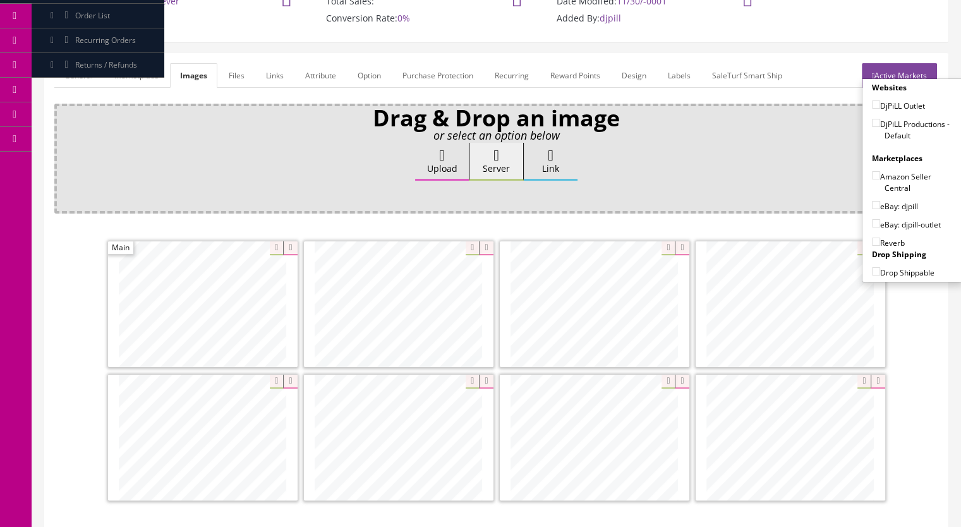
click at [872, 121] on input"] "DjPiLL Productions - Default" at bounding box center [876, 123] width 8 height 8
checkbox input"] "true"
click at [872, 203] on input"] "eBay: djpill" at bounding box center [876, 205] width 8 height 8
checkbox input"] "true"
click at [872, 238] on input"] "Reverb" at bounding box center [876, 242] width 8 height 8
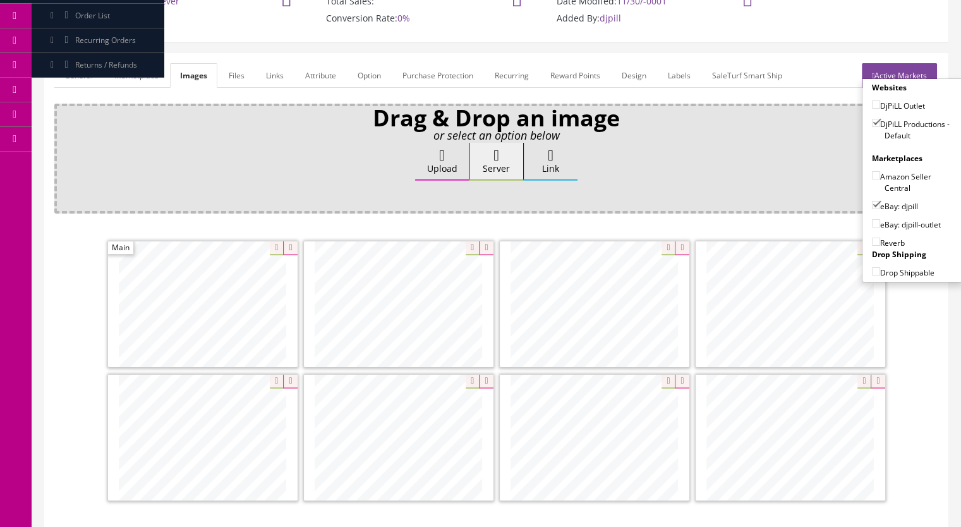
checkbox input"] "true"
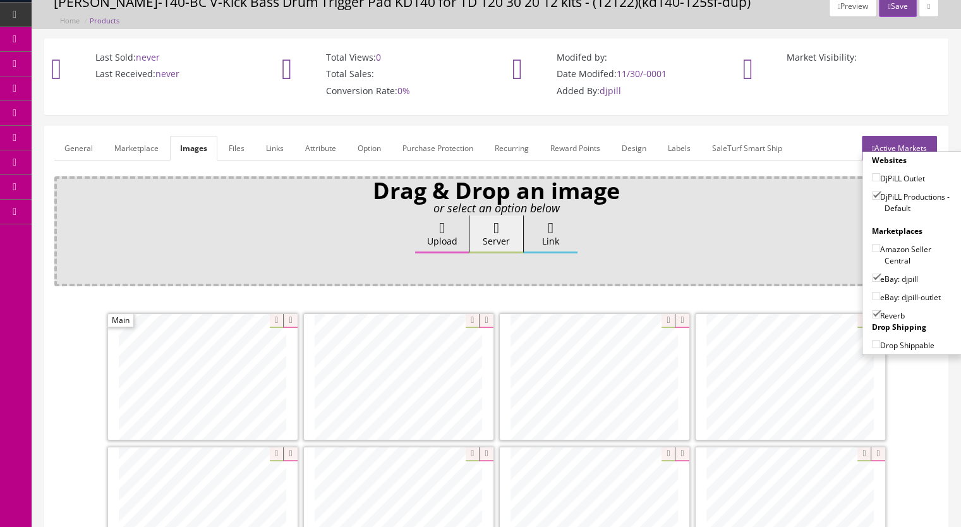
scroll to position [0, 0]
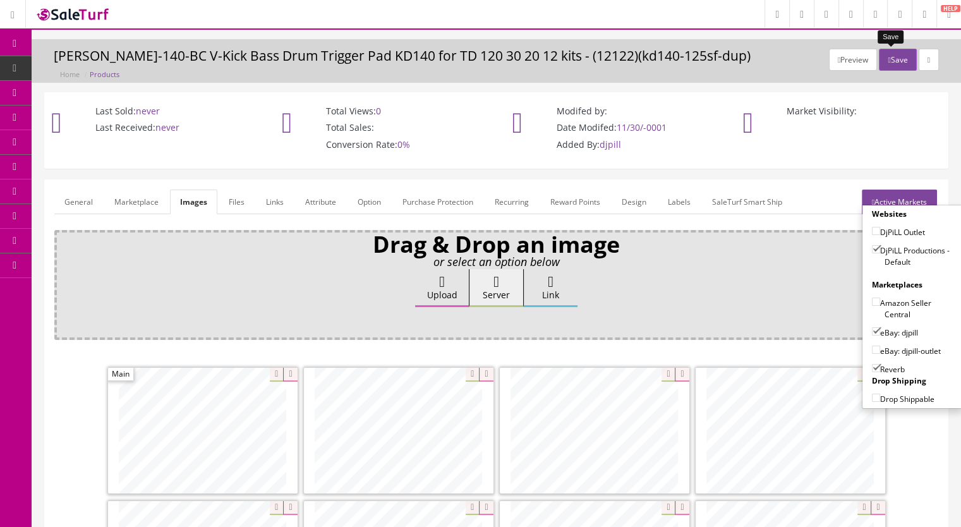
click at [887, 56] on button "Save" at bounding box center [897, 60] width 37 height 22
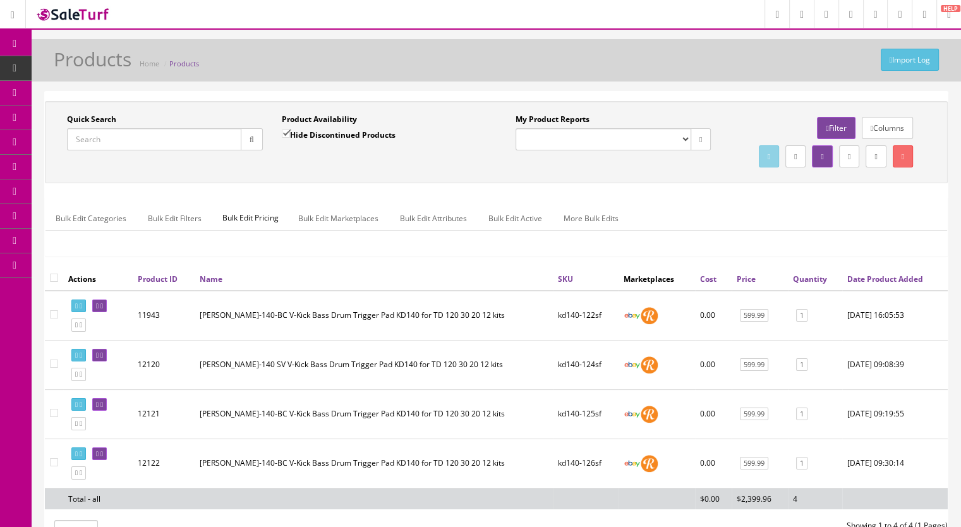
click at [75, 70] on icon at bounding box center [72, 68] width 13 height 10
